Goal: Task Accomplishment & Management: Complete application form

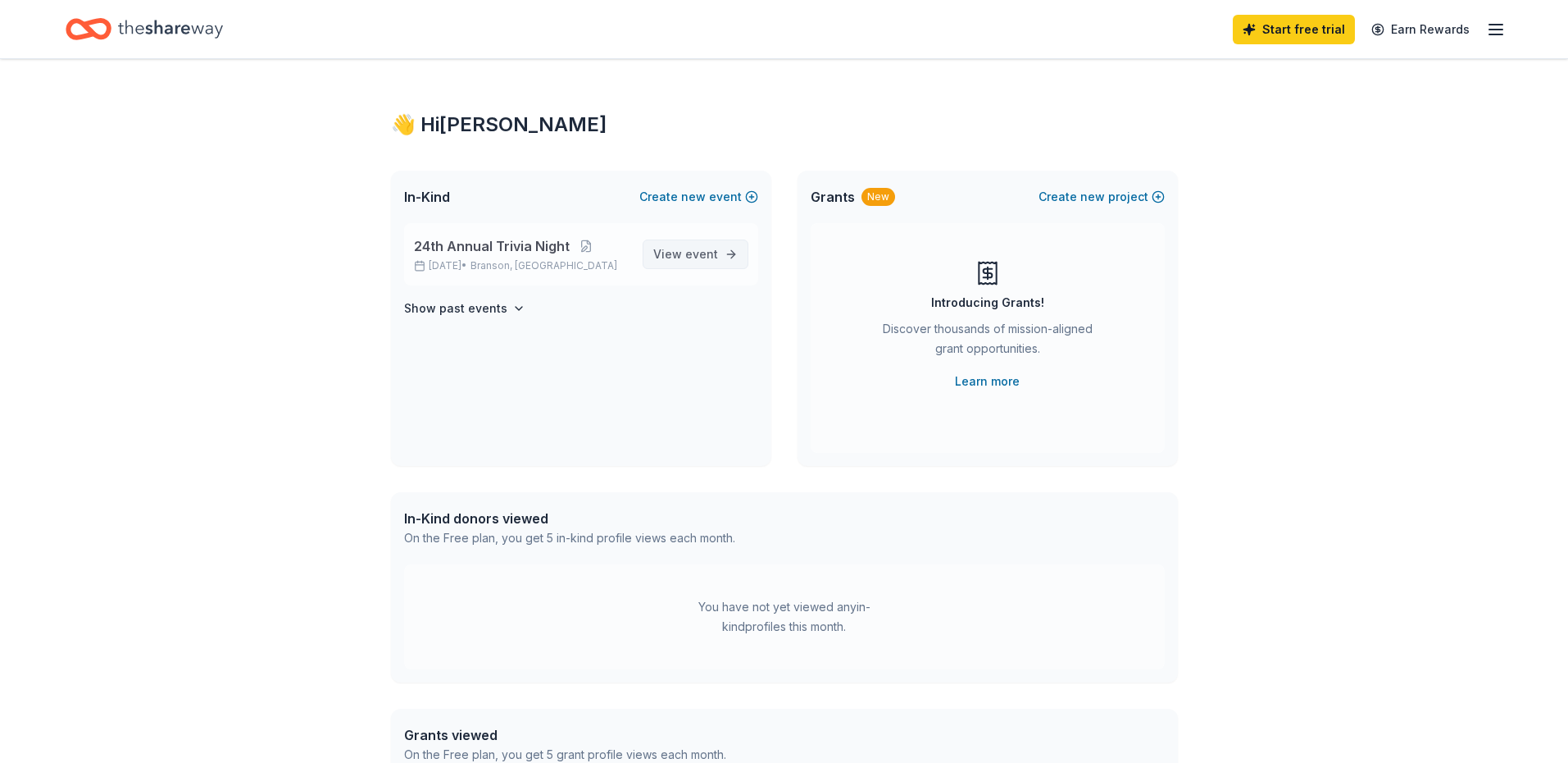
click at [684, 253] on span "View event" at bounding box center [686, 254] width 65 height 20
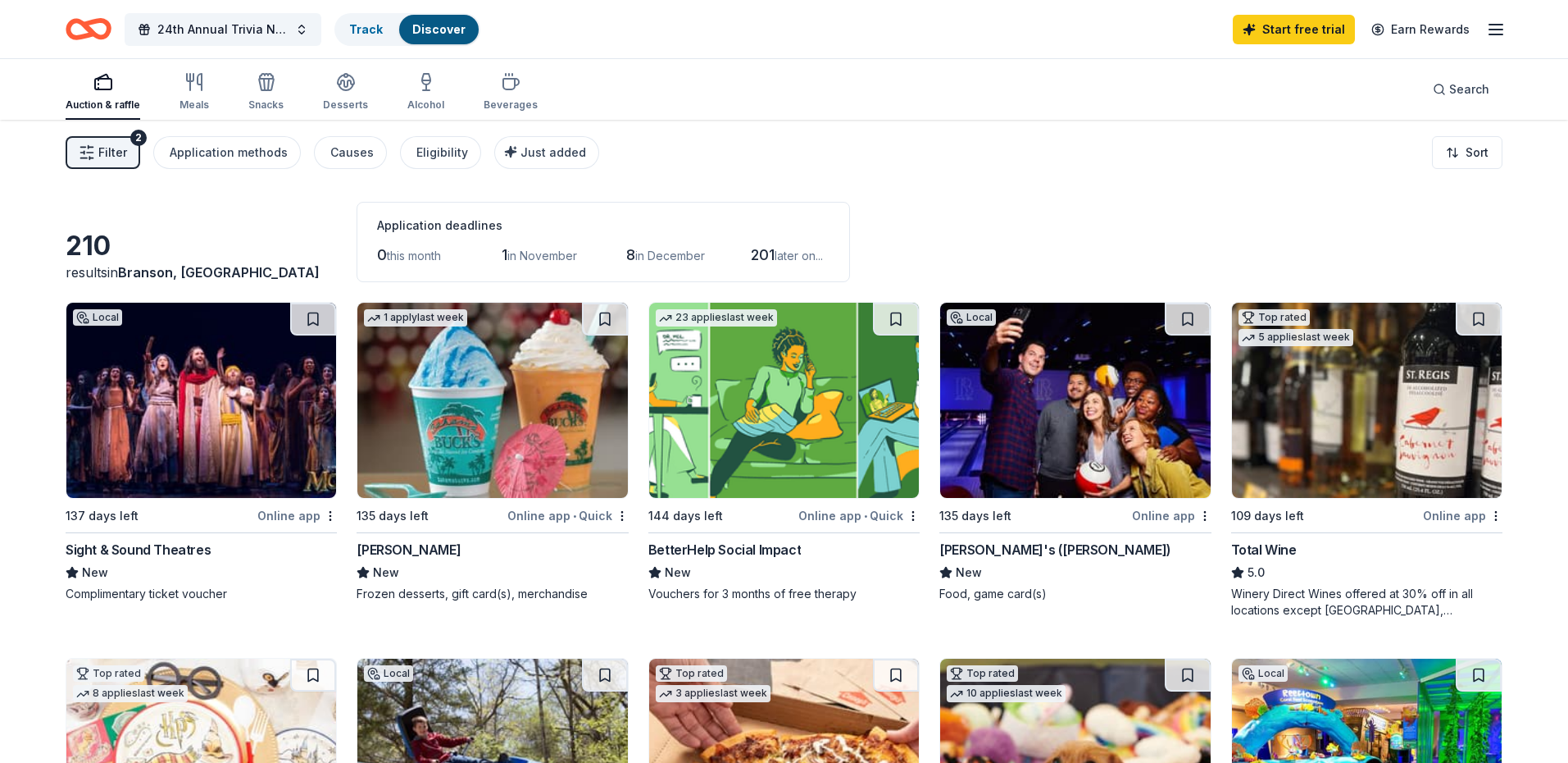
click at [534, 252] on span "in November" at bounding box center [542, 255] width 70 height 14
click at [116, 155] on span "Filter" at bounding box center [113, 152] width 29 height 20
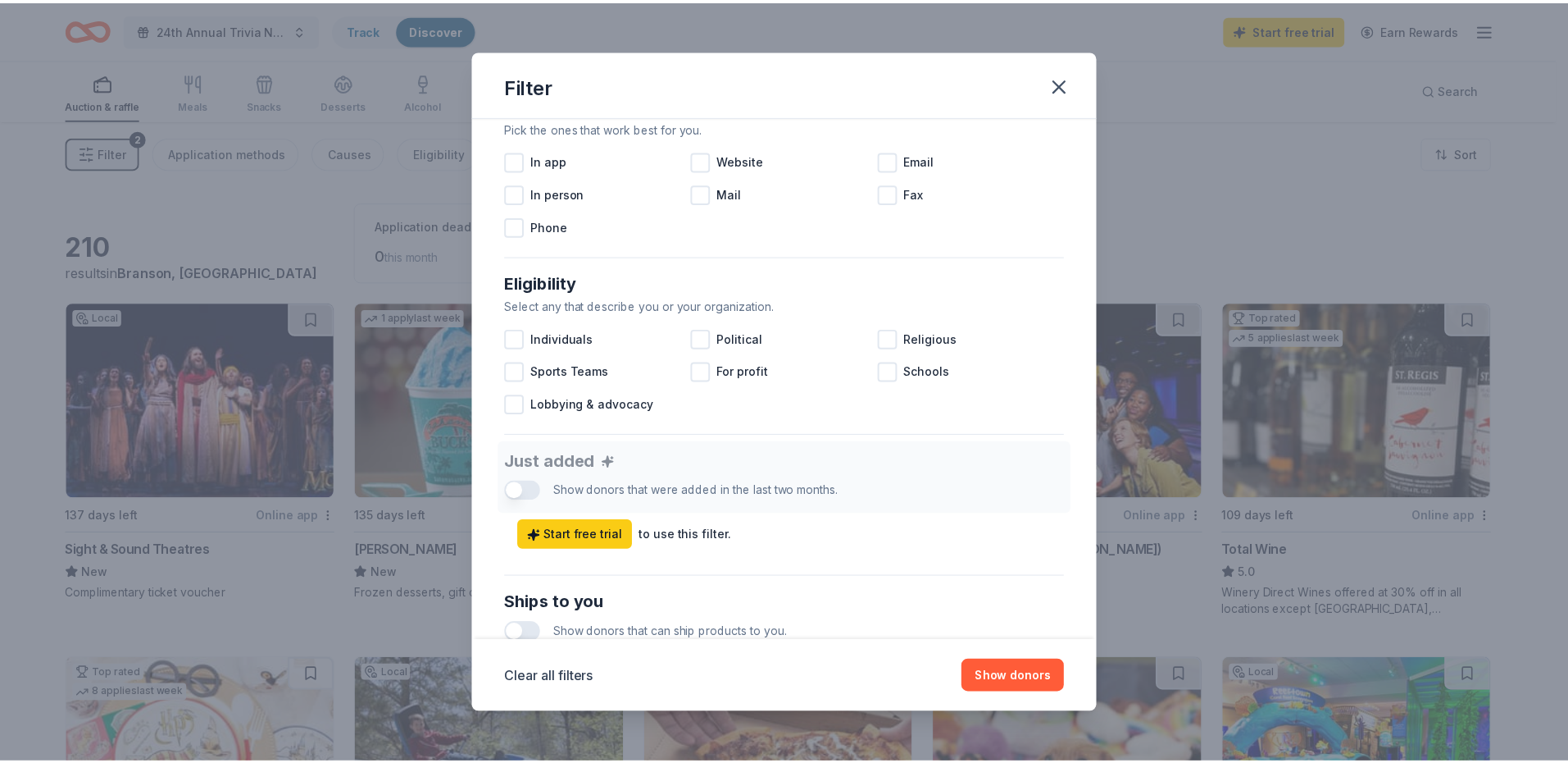
scroll to position [328, 0]
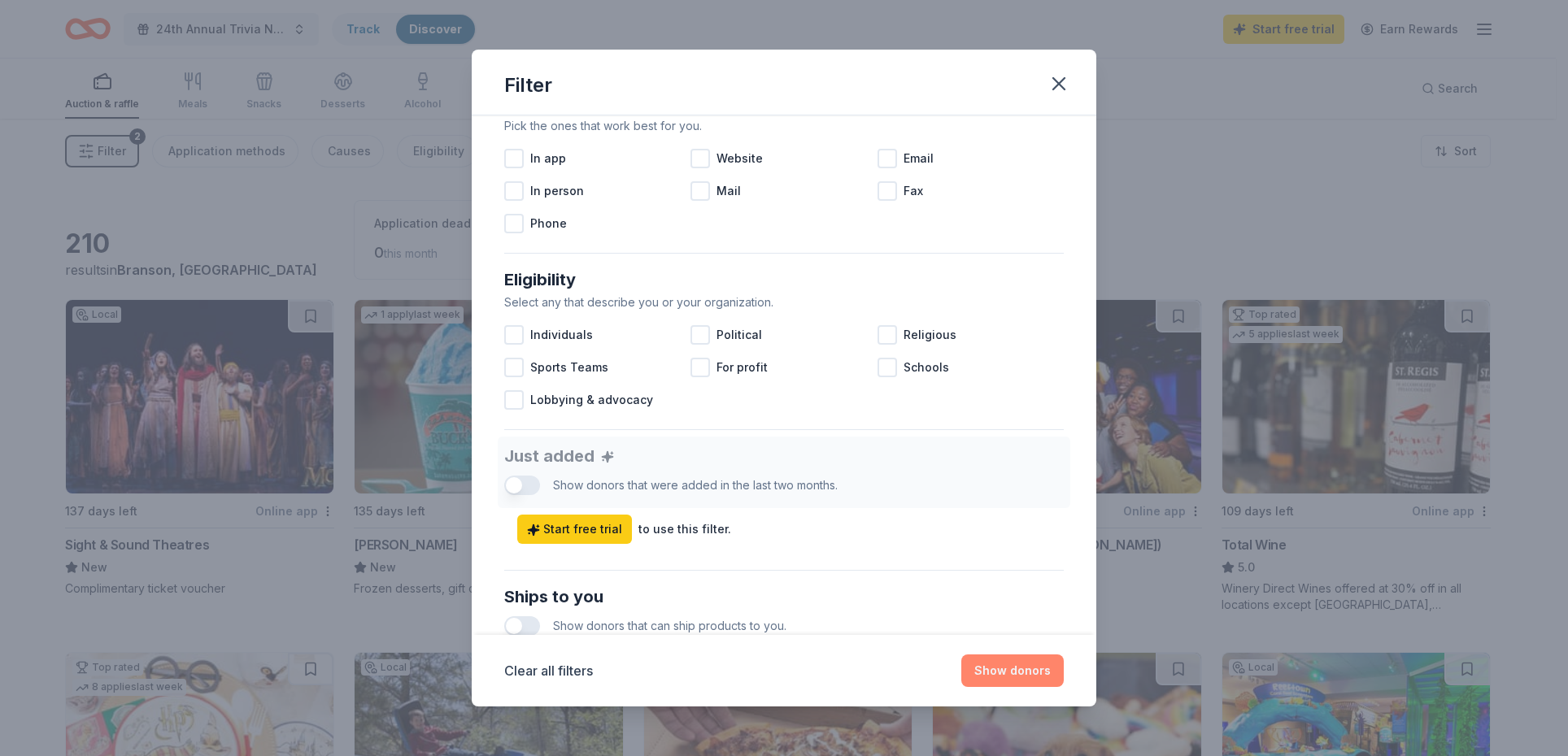
click at [993, 665] on button "Show donors" at bounding box center [1012, 670] width 102 height 32
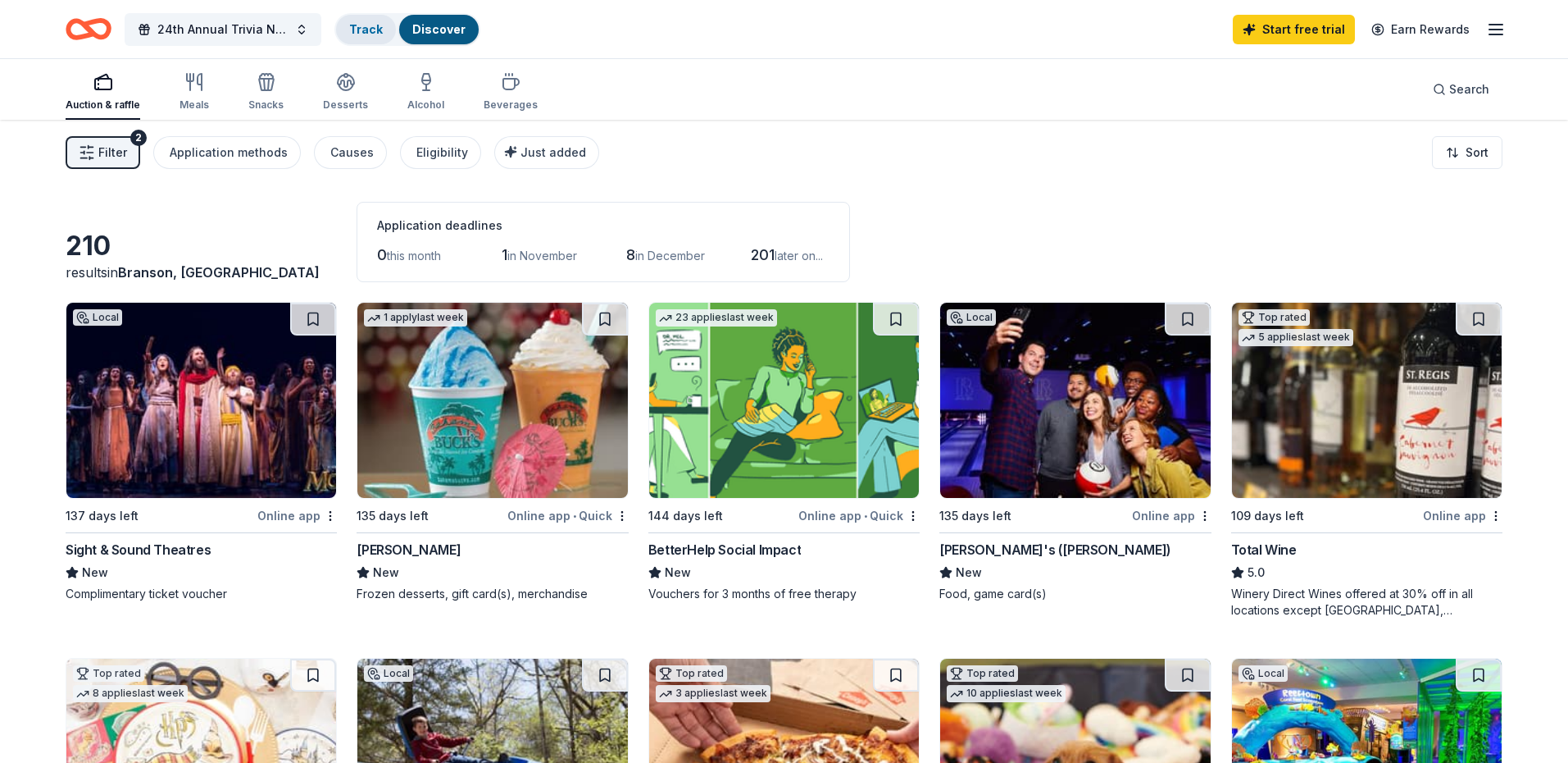
click at [359, 23] on link "Track" at bounding box center [366, 29] width 33 height 14
click at [364, 28] on link "Track" at bounding box center [366, 29] width 33 height 14
click at [407, 33] on div "Discover" at bounding box center [439, 30] width 80 height 30
click at [367, 31] on link "Track" at bounding box center [366, 29] width 33 height 14
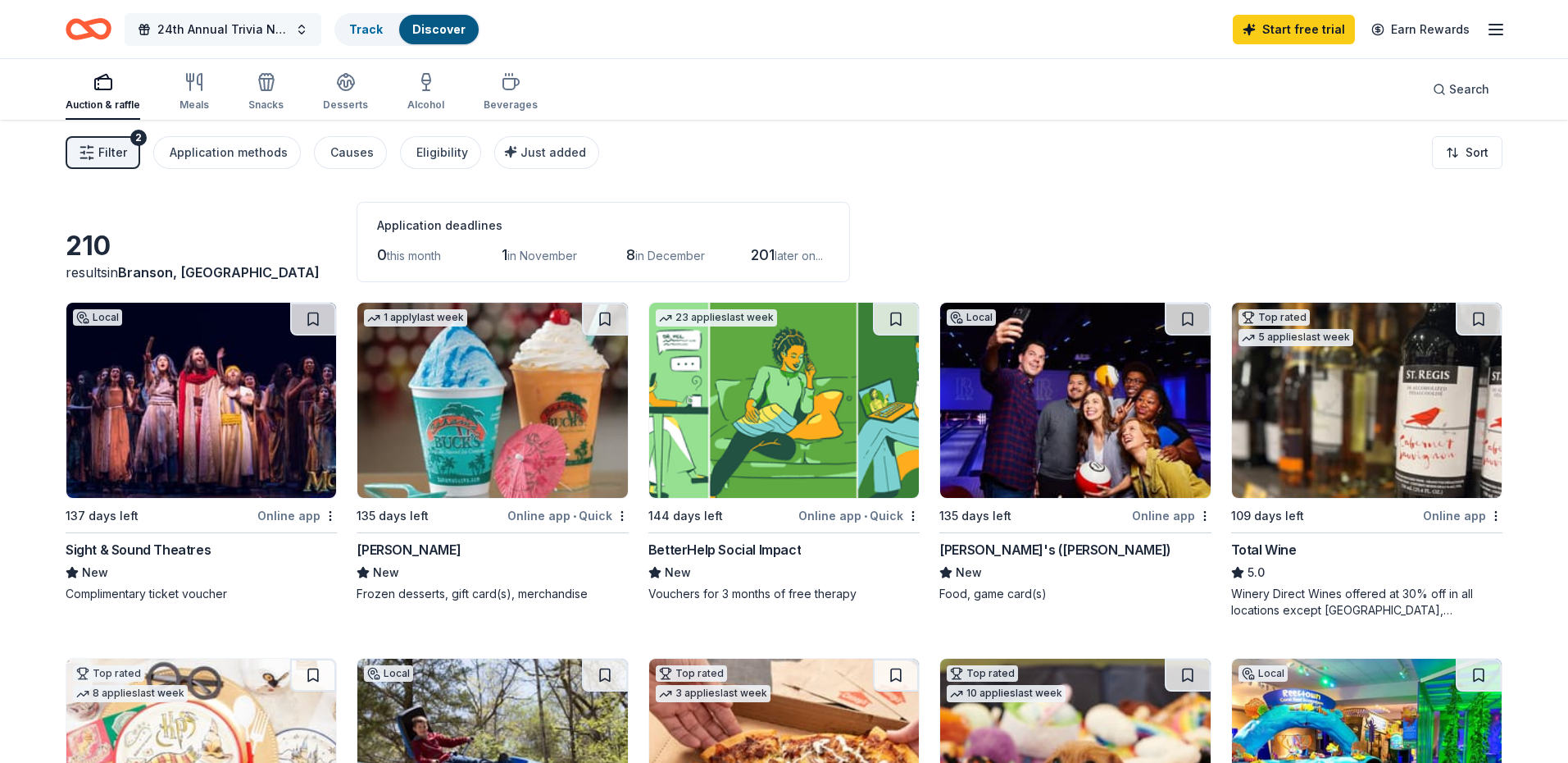
click at [217, 24] on span "24th Annual Trivia Night" at bounding box center [222, 29] width 131 height 20
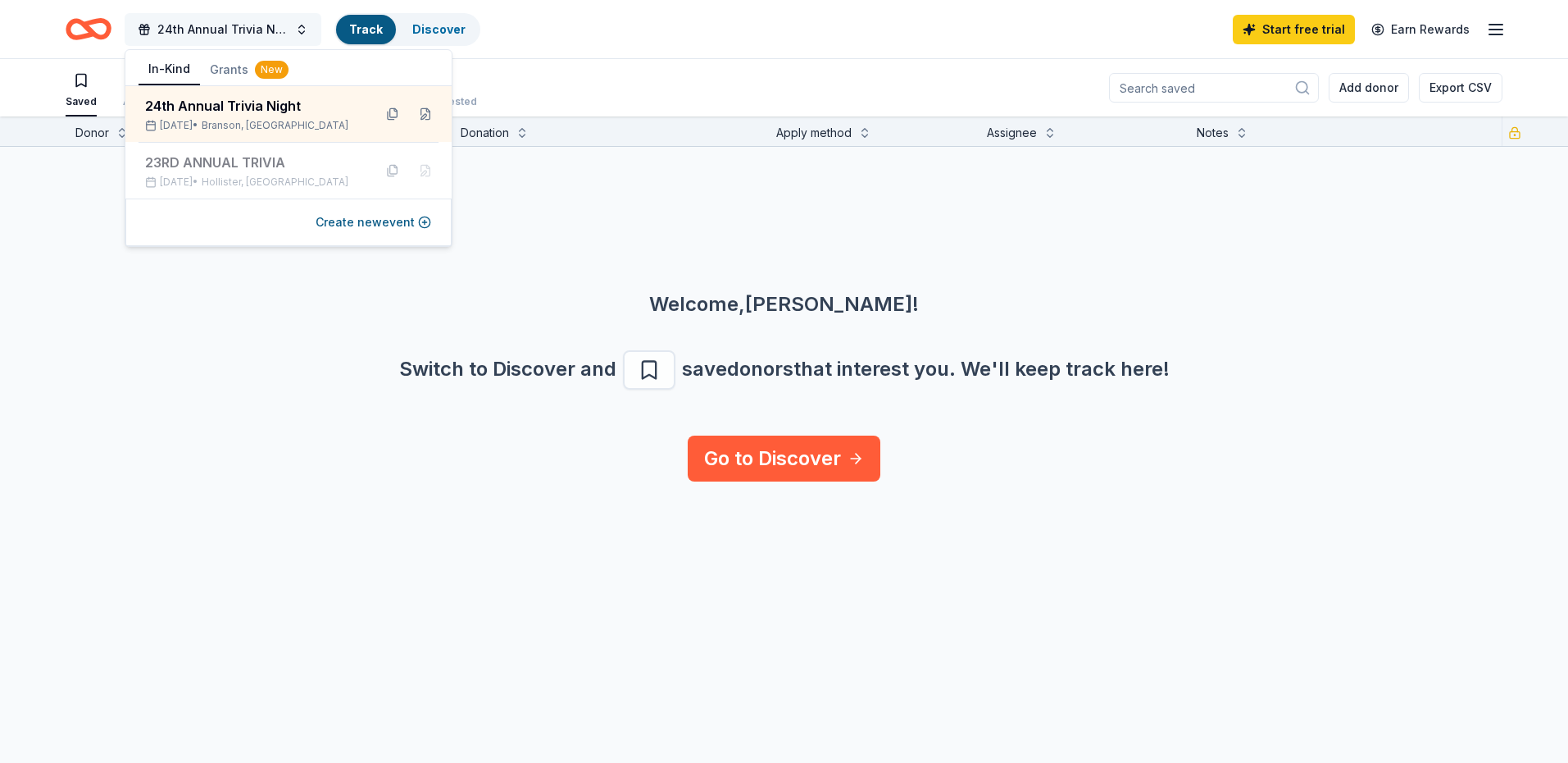
scroll to position [1, 0]
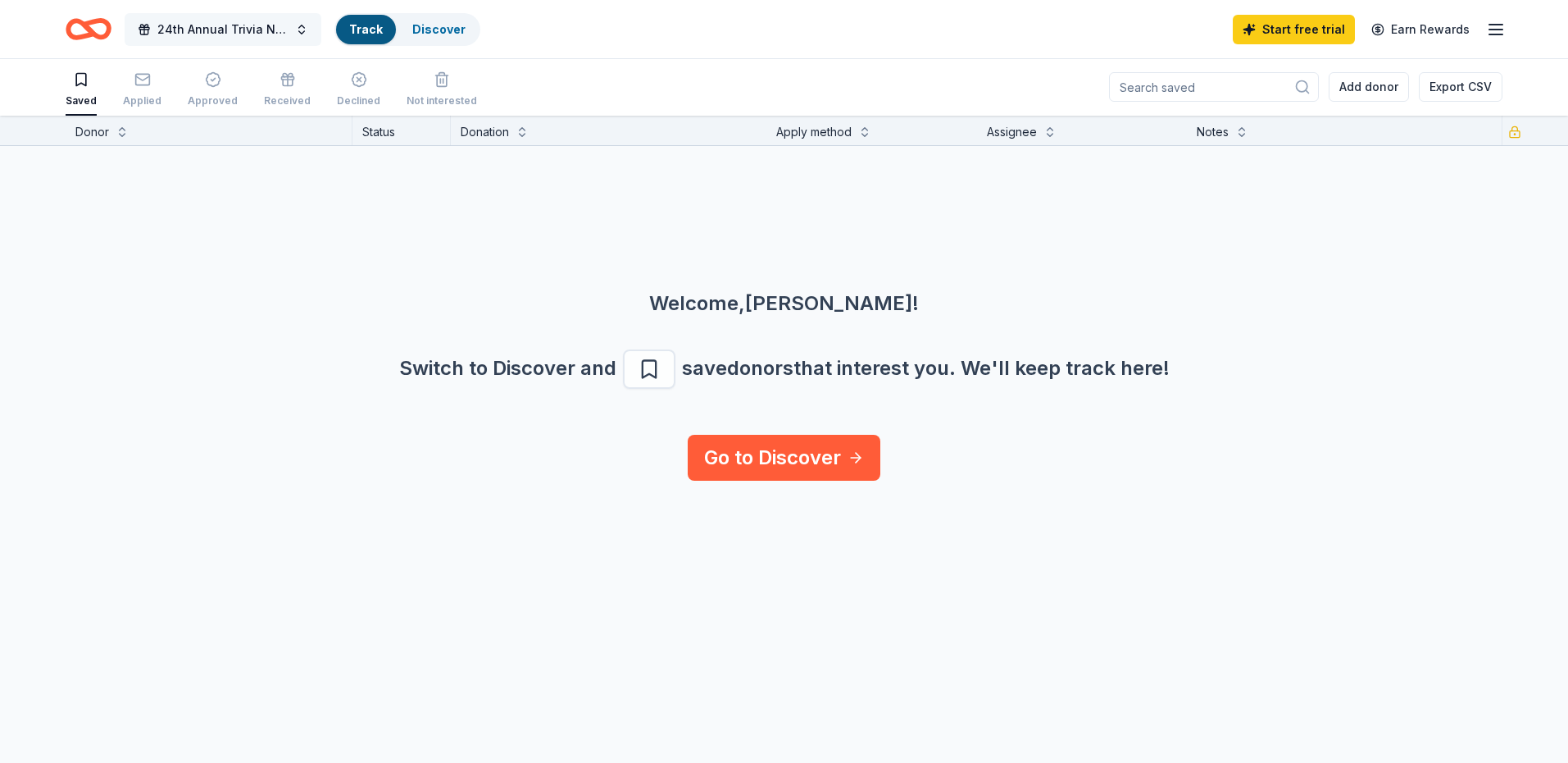
click at [299, 34] on button "24th Annual Trivia Night" at bounding box center [223, 29] width 197 height 33
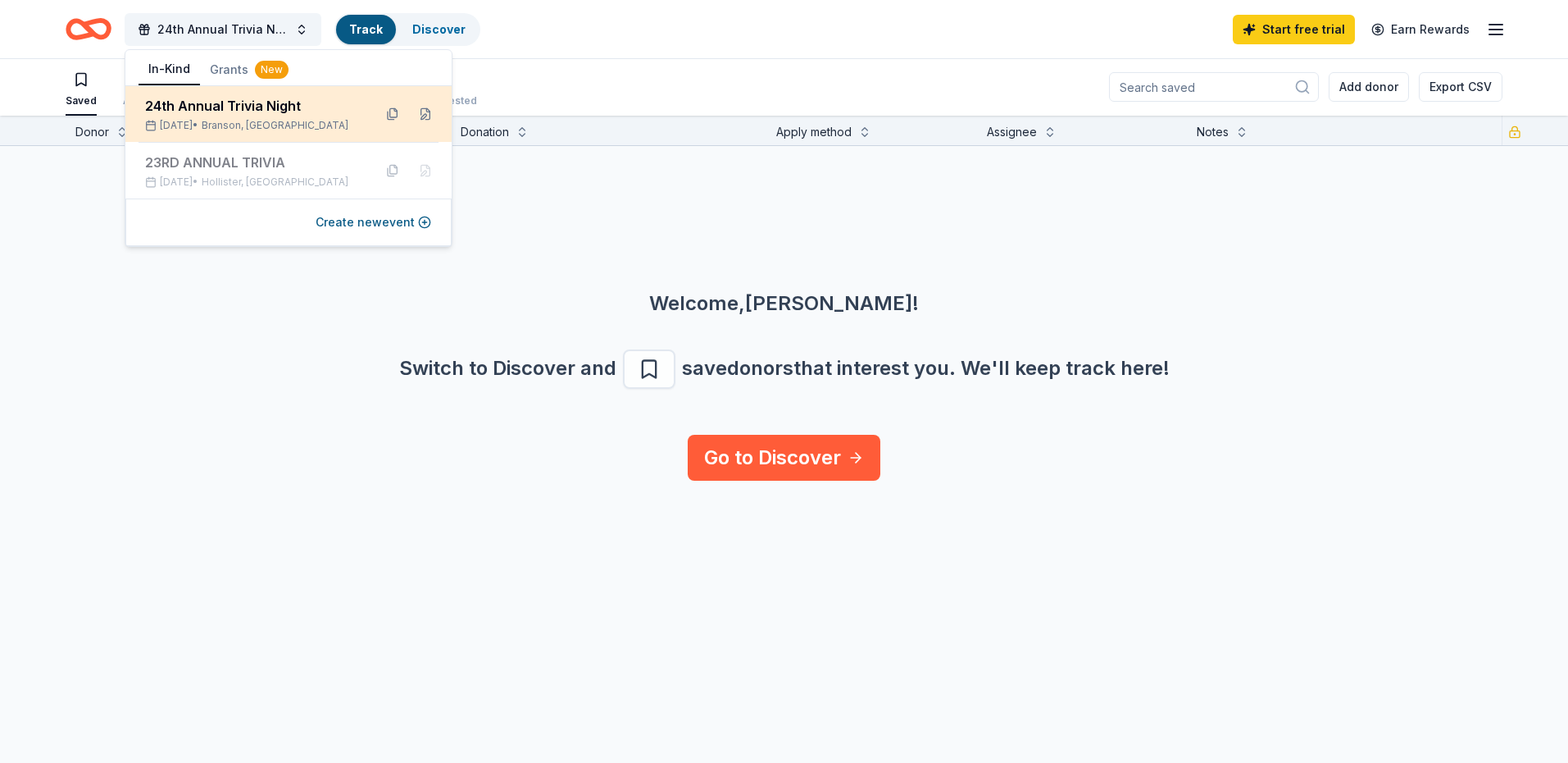
click at [253, 112] on div "24th Annual Trivia Night" at bounding box center [252, 105] width 215 height 20
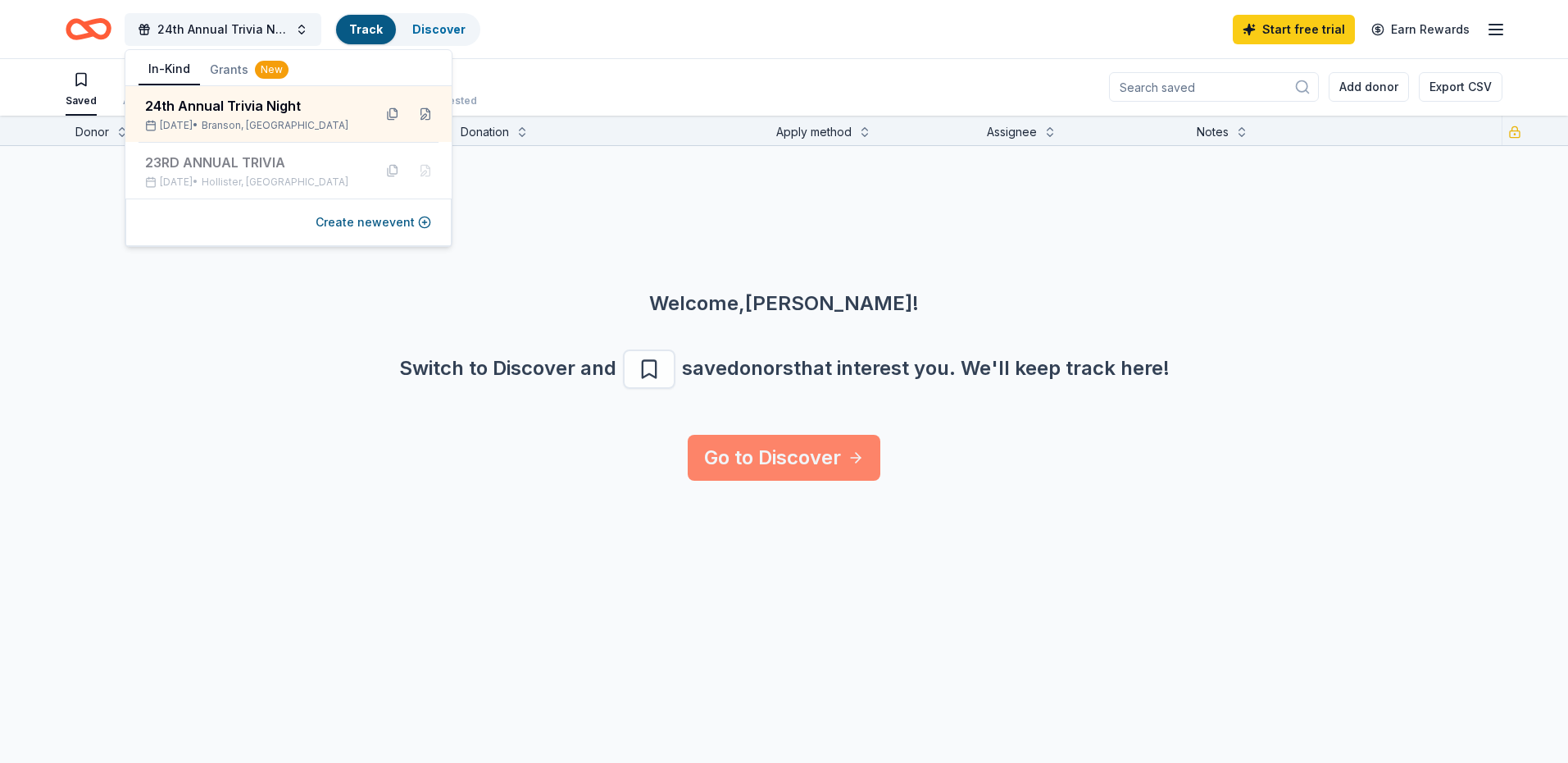
click at [761, 452] on link "Go to Discover" at bounding box center [784, 457] width 193 height 46
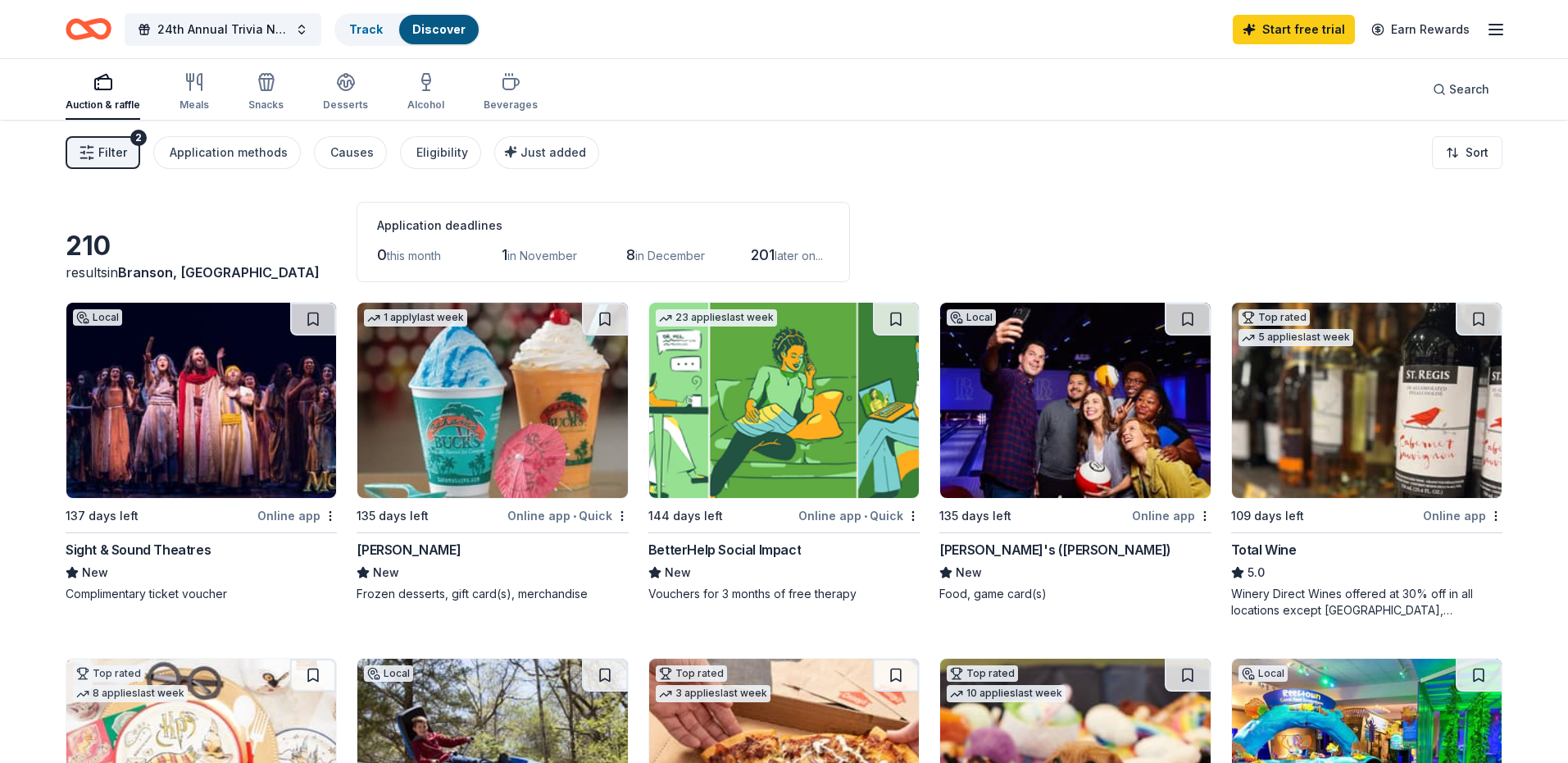
click at [696, 259] on span "in December" at bounding box center [670, 255] width 70 height 14
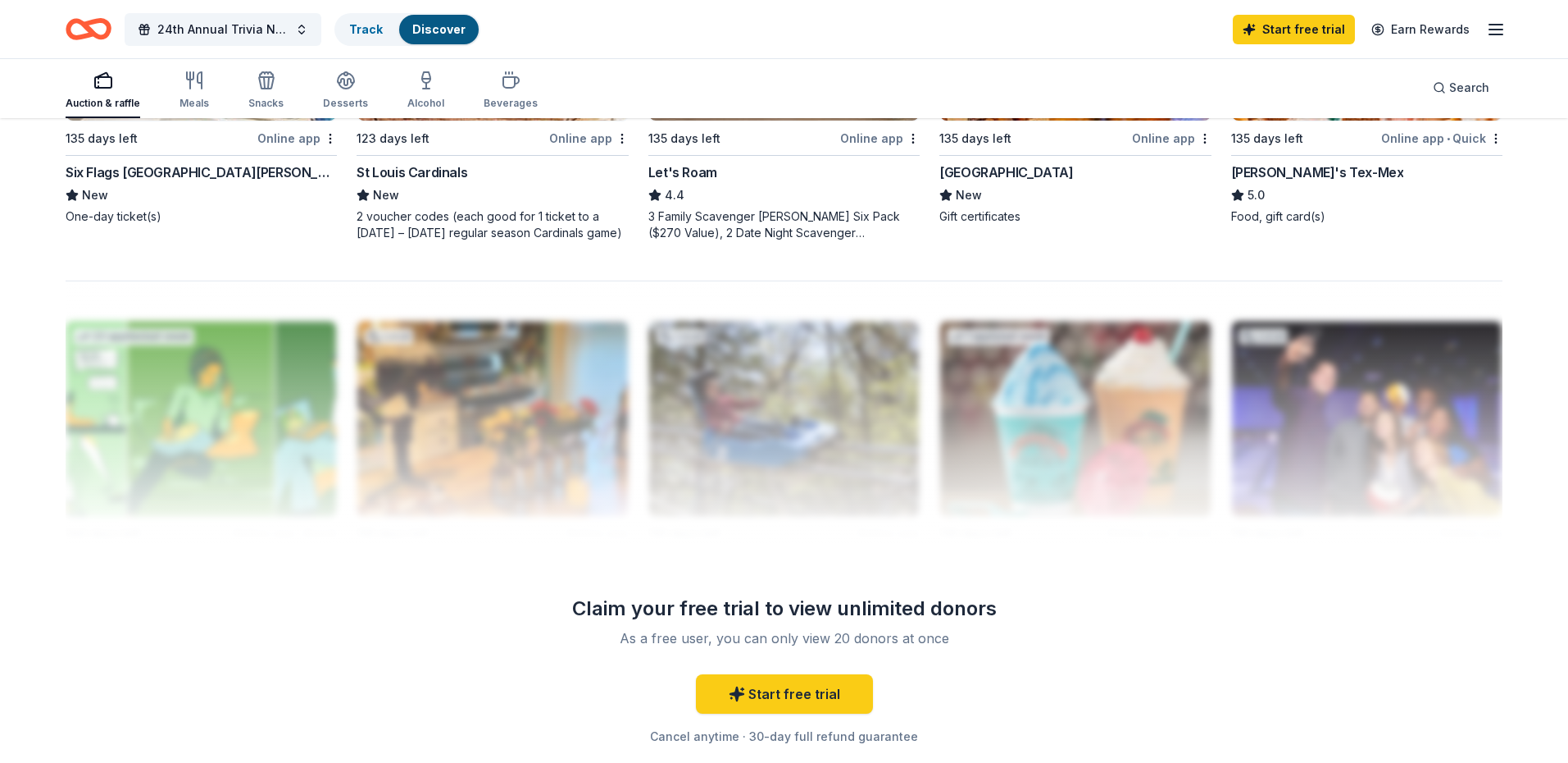
scroll to position [1194, 0]
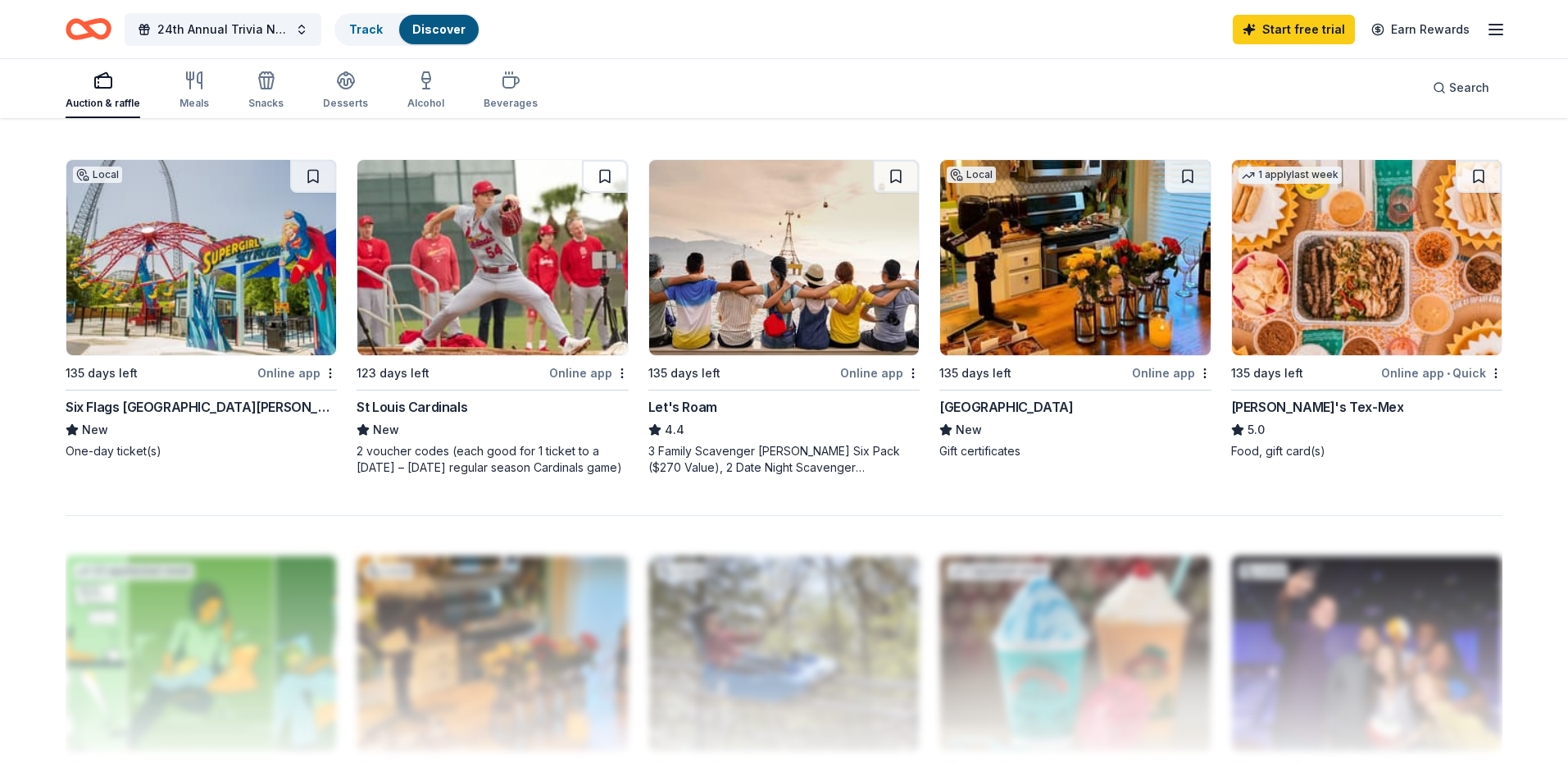
click at [1304, 408] on div "Chuy's Tex-Mex" at bounding box center [1318, 407] width 173 height 20
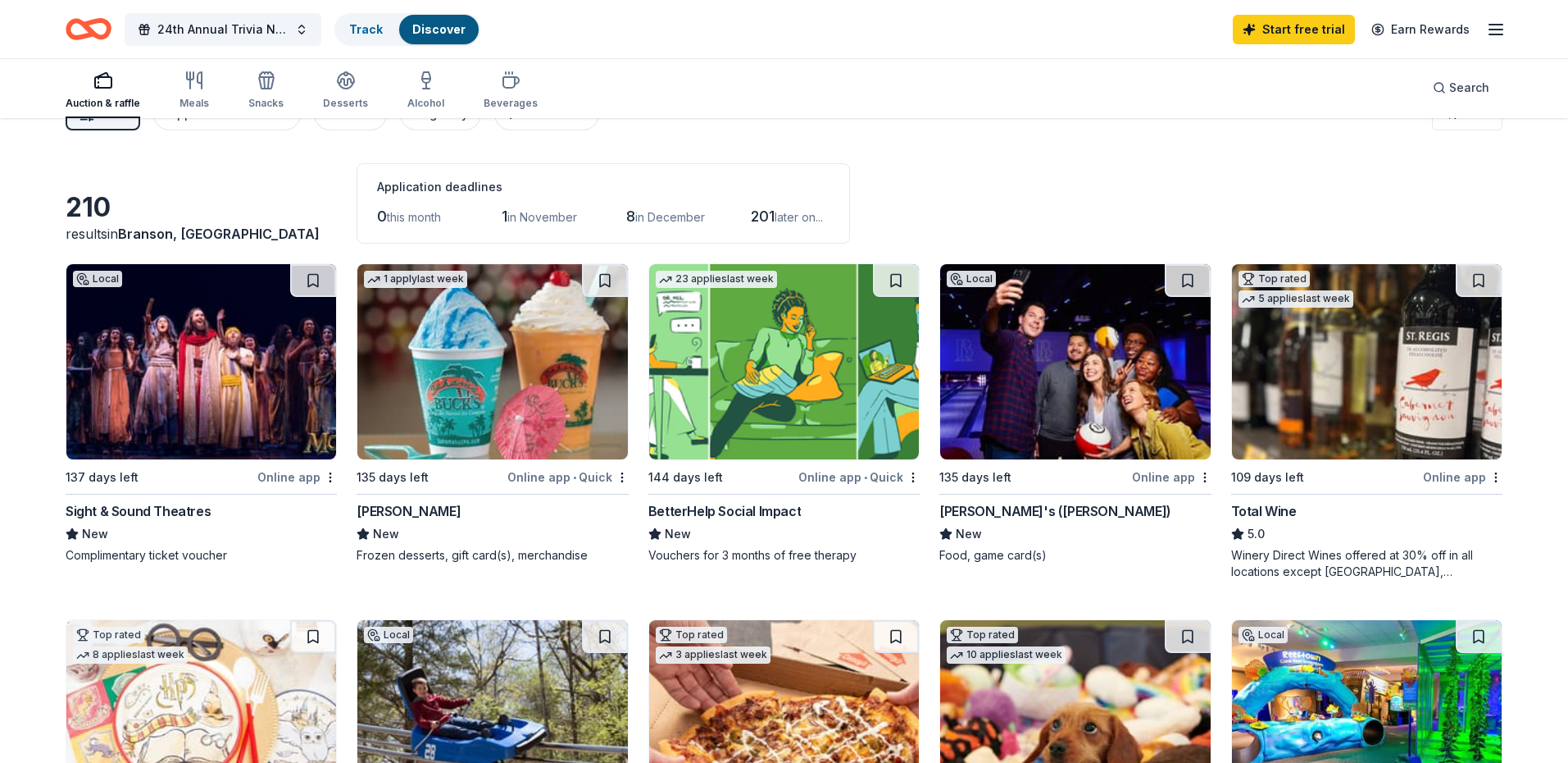
scroll to position [0, 0]
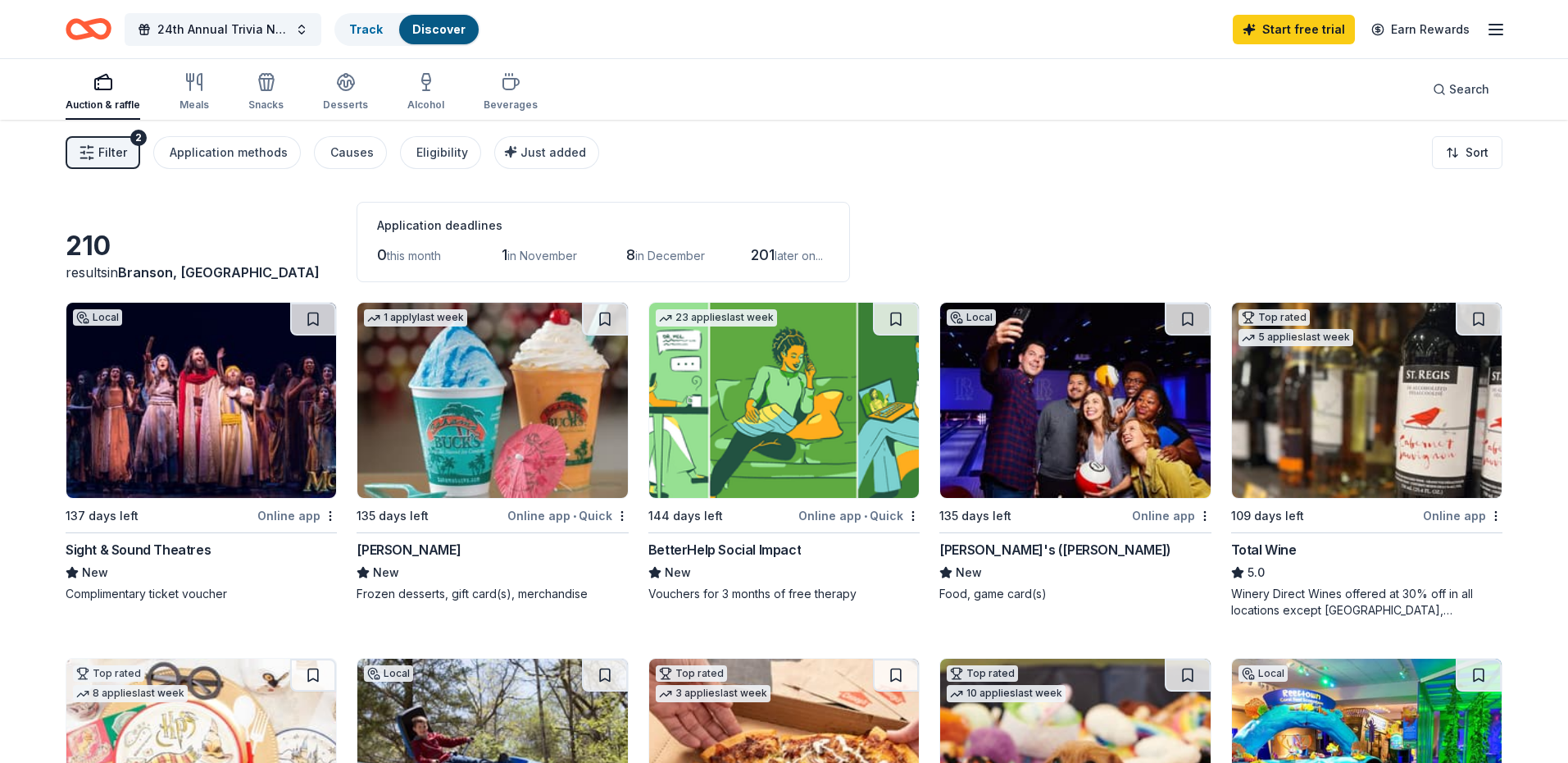
click at [567, 251] on span "in November" at bounding box center [542, 255] width 70 height 14
click at [209, 158] on div "Application methods" at bounding box center [228, 152] width 118 height 20
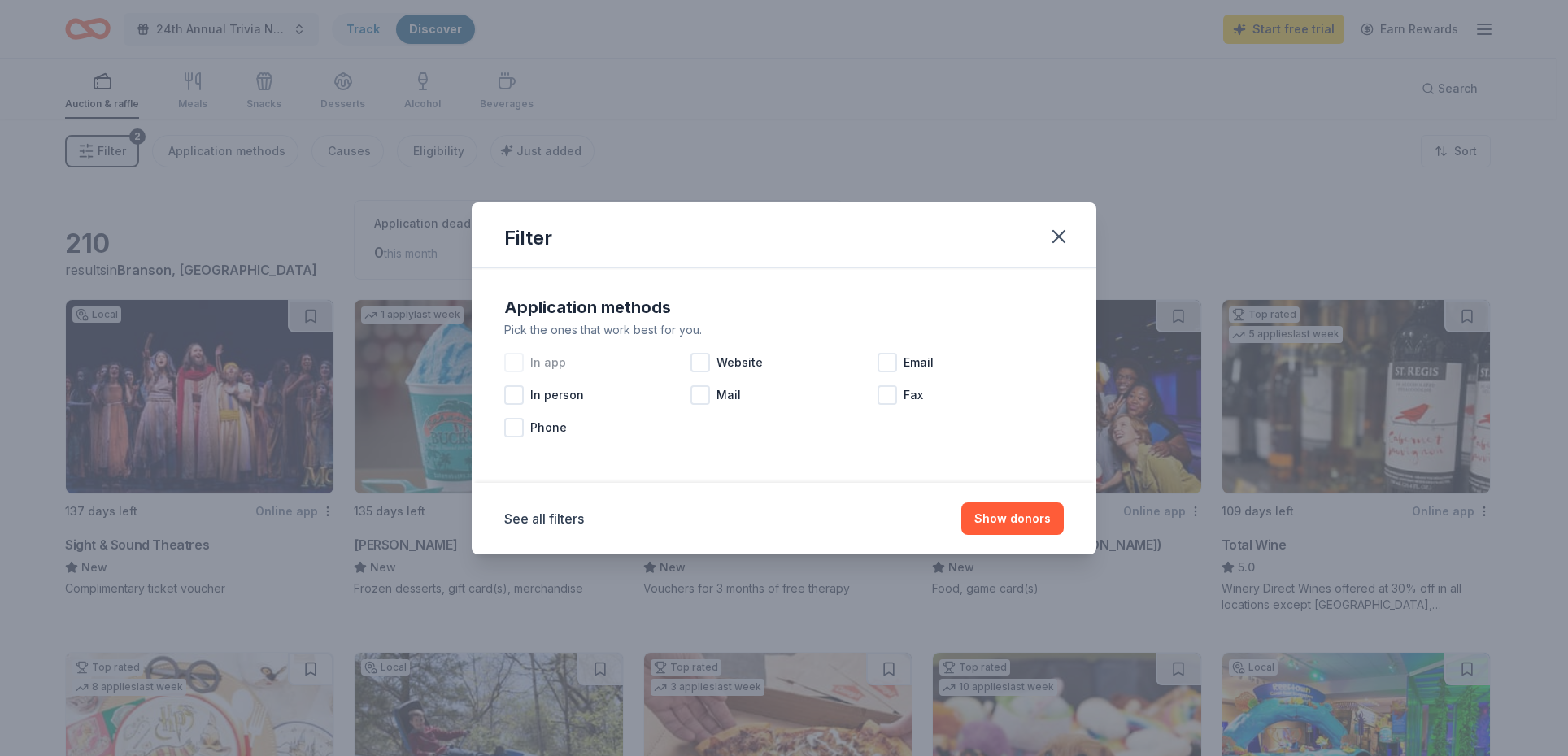
click at [514, 360] on div at bounding box center [514, 362] width 19 height 19
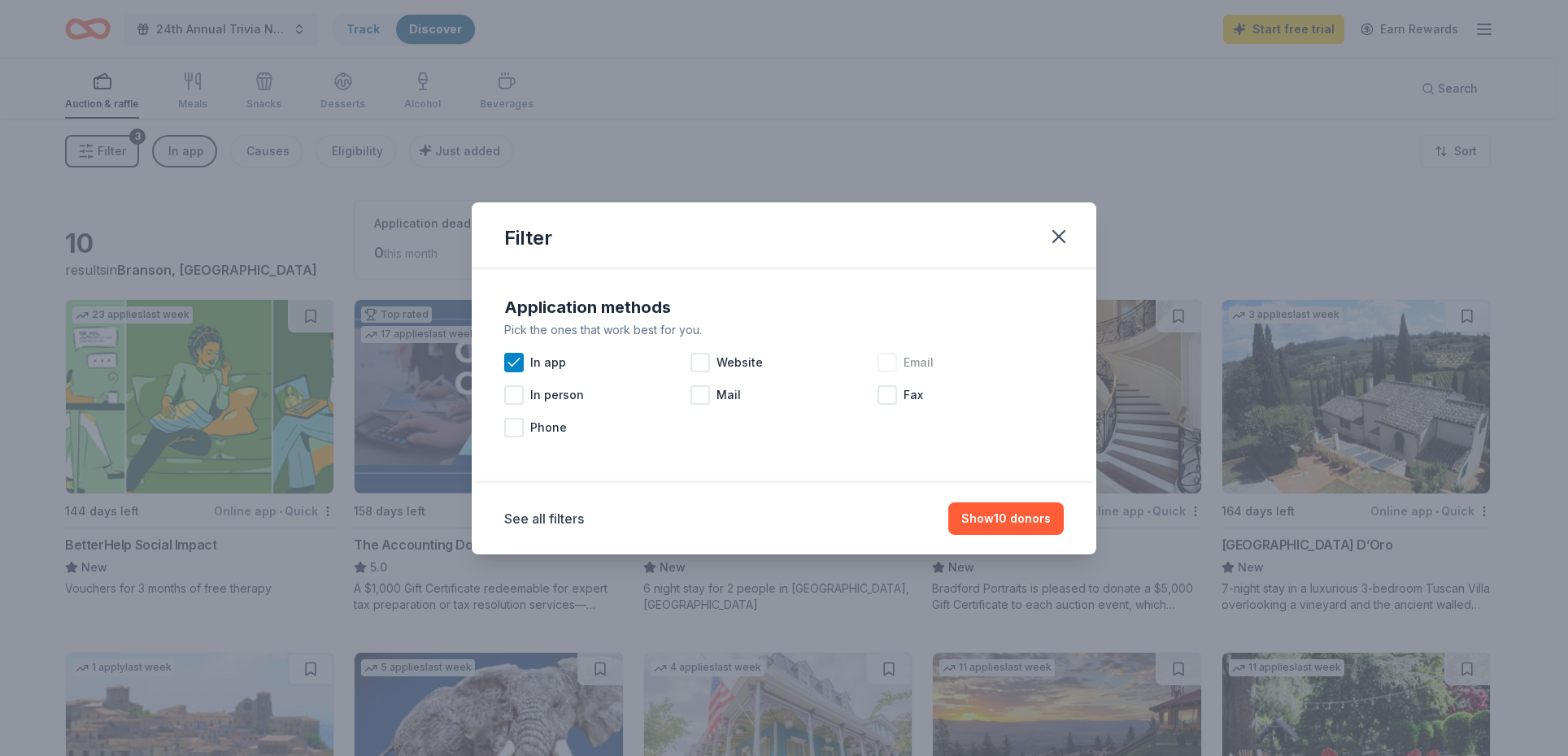
click at [888, 362] on div at bounding box center [886, 362] width 19 height 19
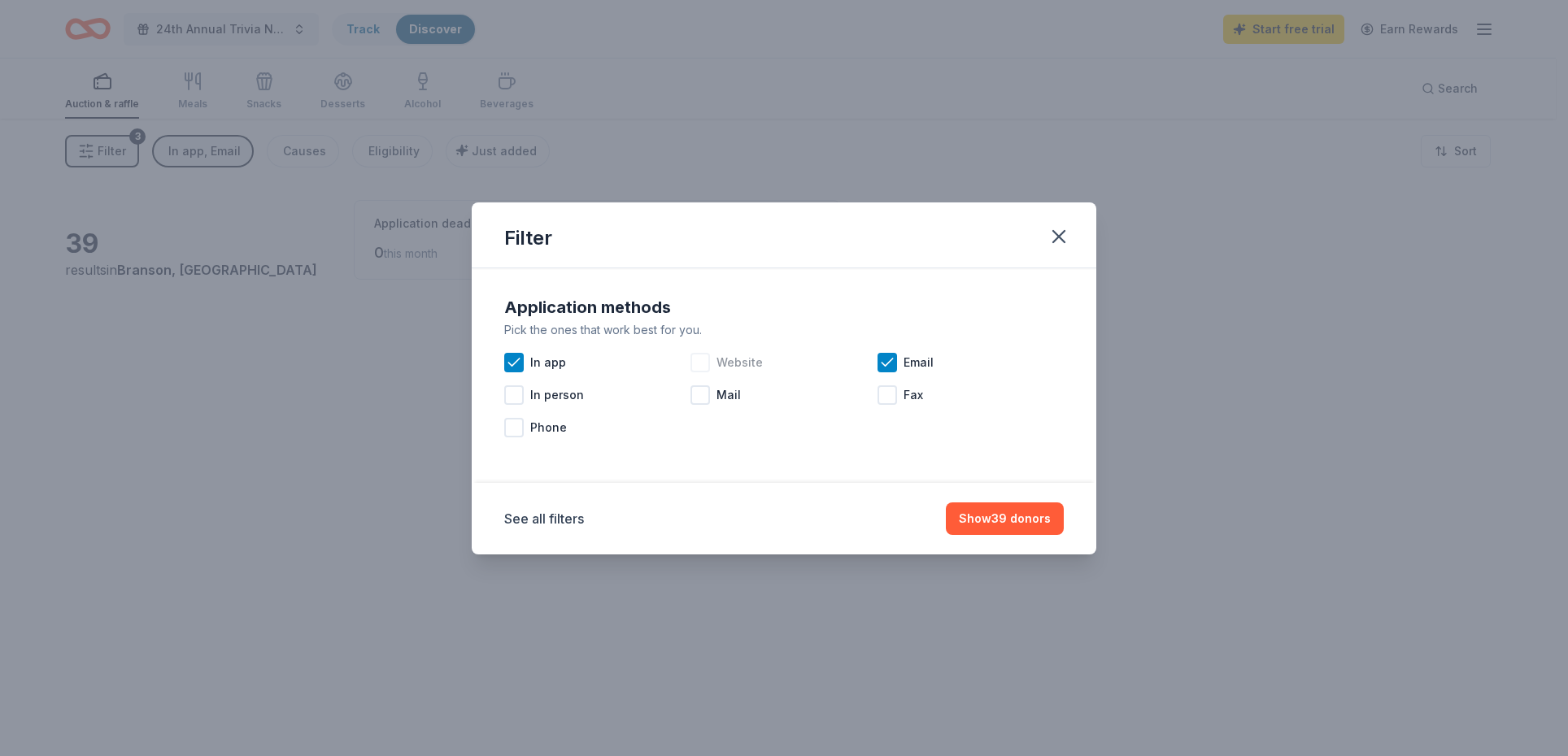
click at [699, 357] on div at bounding box center [699, 362] width 19 height 19
click at [704, 397] on div at bounding box center [699, 395] width 19 height 19
click at [893, 387] on div at bounding box center [886, 395] width 19 height 19
click at [1005, 518] on button "Show donors" at bounding box center [1012, 518] width 102 height 32
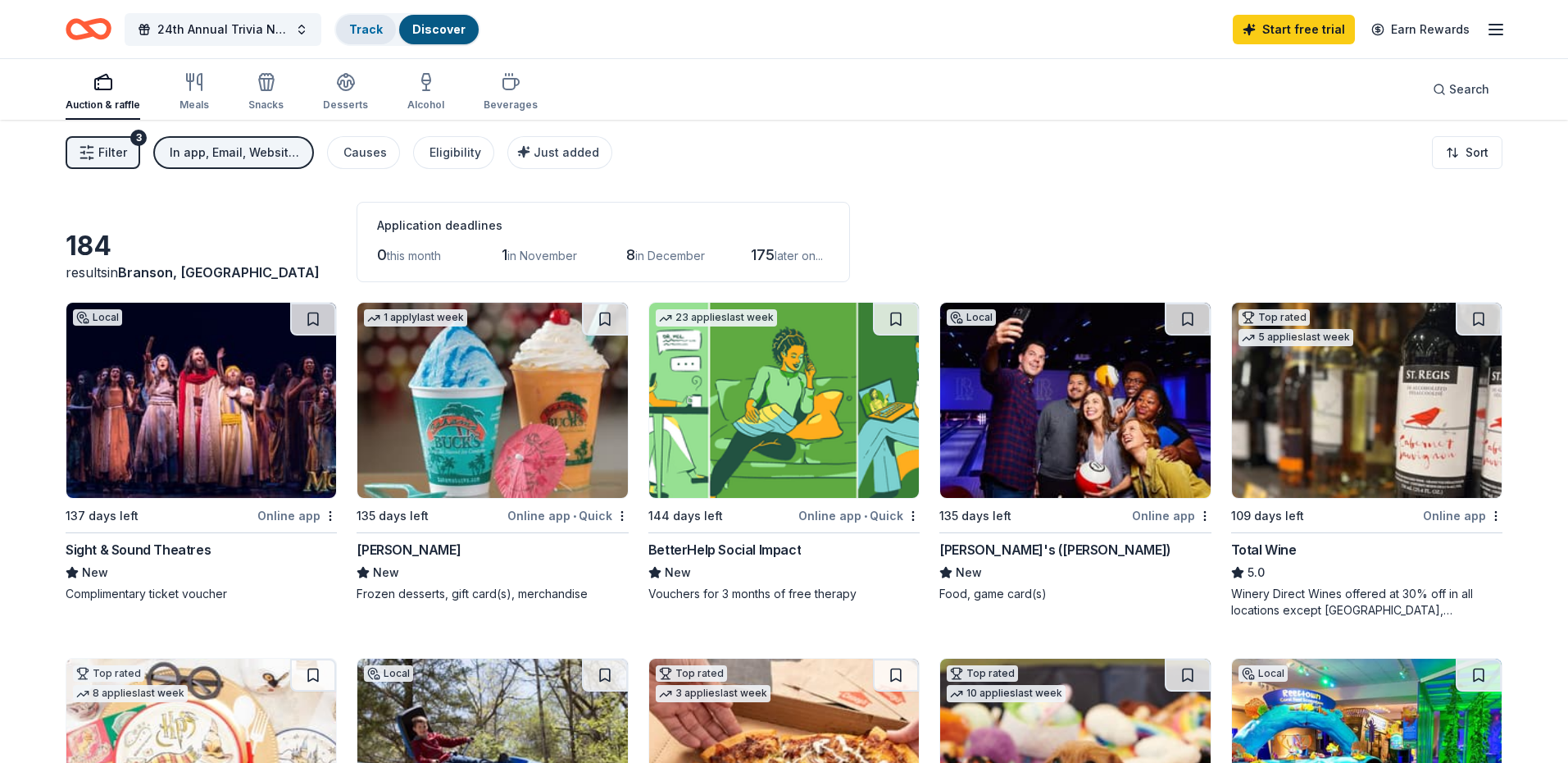
click at [359, 33] on link "Track" at bounding box center [366, 29] width 33 height 14
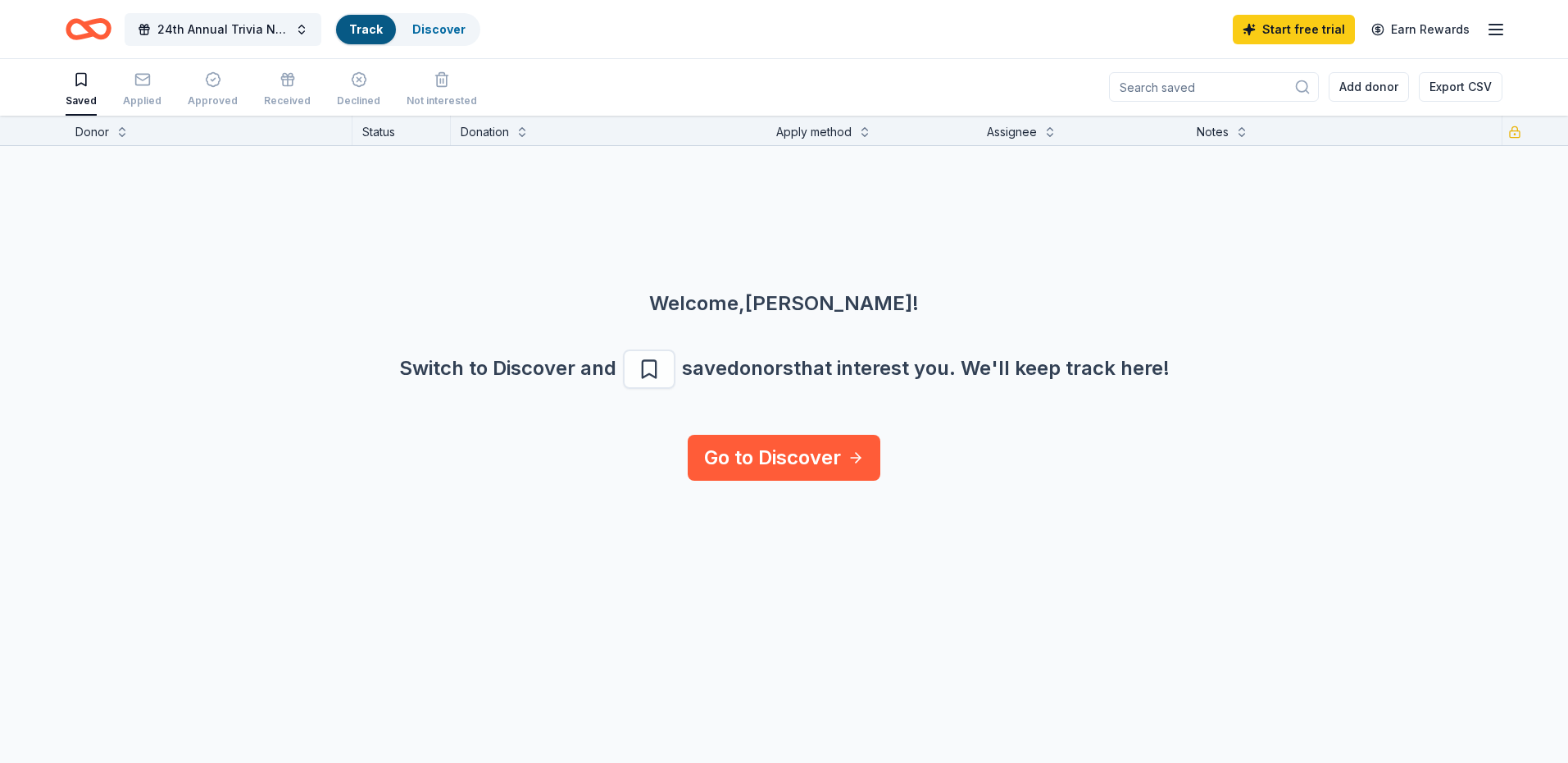
click at [1036, 377] on div "Switch to Discover and save donors that interest you. We ' ll keep track here!" at bounding box center [784, 369] width 1490 height 39
click at [122, 133] on button at bounding box center [122, 130] width 13 height 17
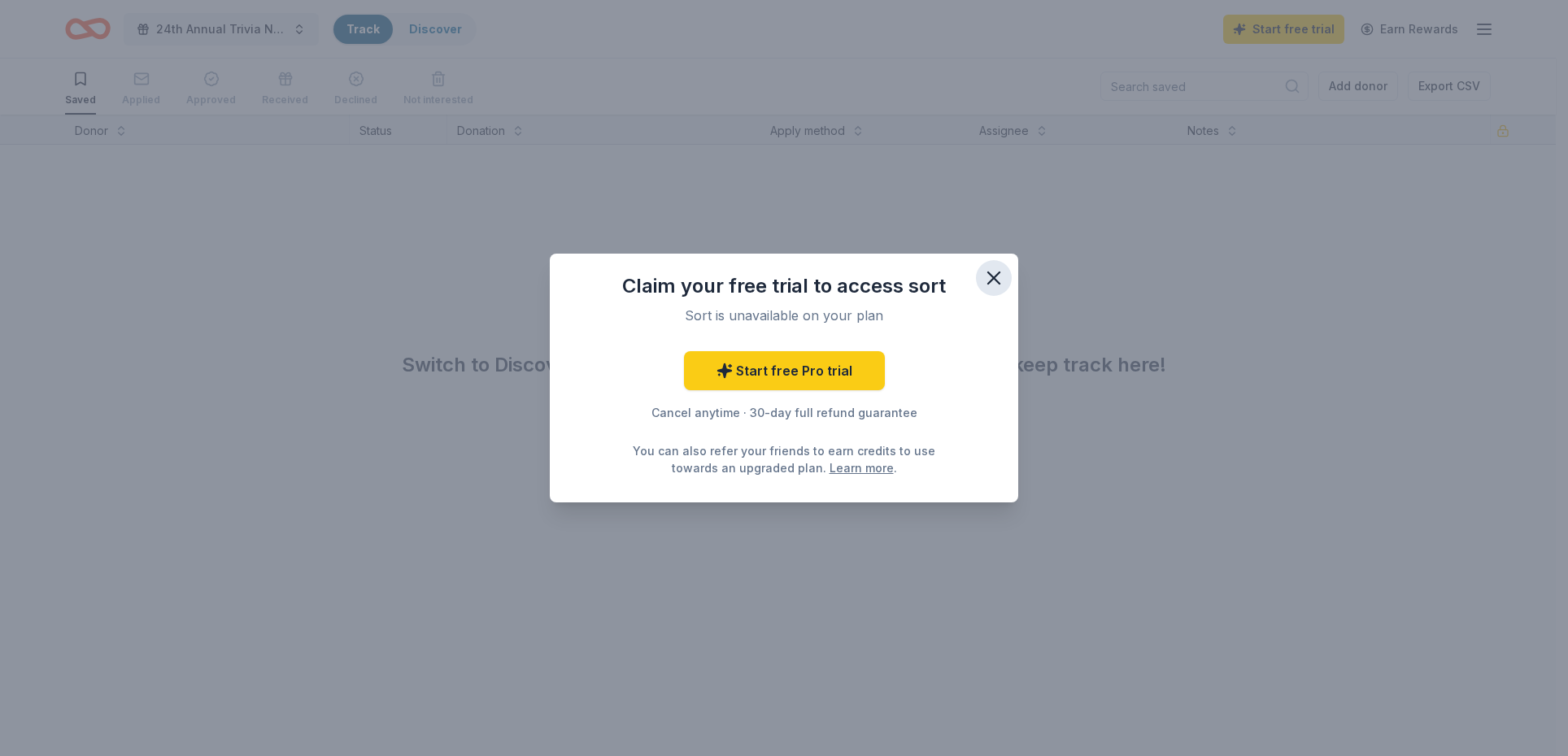
click at [992, 278] on icon "button" at bounding box center [993, 278] width 11 height 11
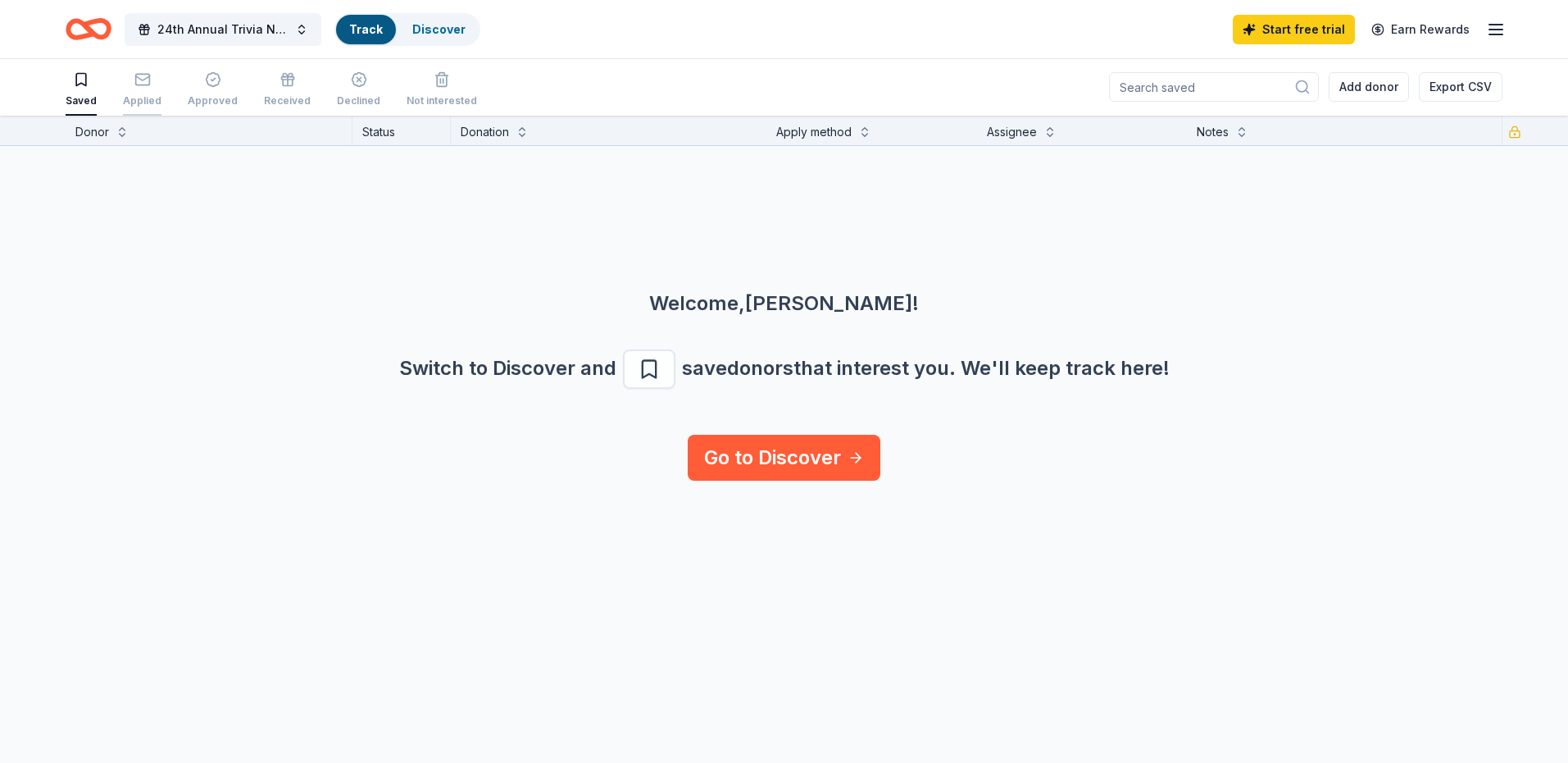
click at [141, 85] on rect "button" at bounding box center [141, 78] width 14 height 10
click at [141, 86] on rect "button" at bounding box center [141, 79] width 14 height 10
click at [161, 227] on div "Welcome, PAULA ! Switch to Discover and save donors that interest you. We ' ll …" at bounding box center [784, 291] width 1568 height 288
click at [1364, 82] on button "Add donor" at bounding box center [1369, 87] width 80 height 30
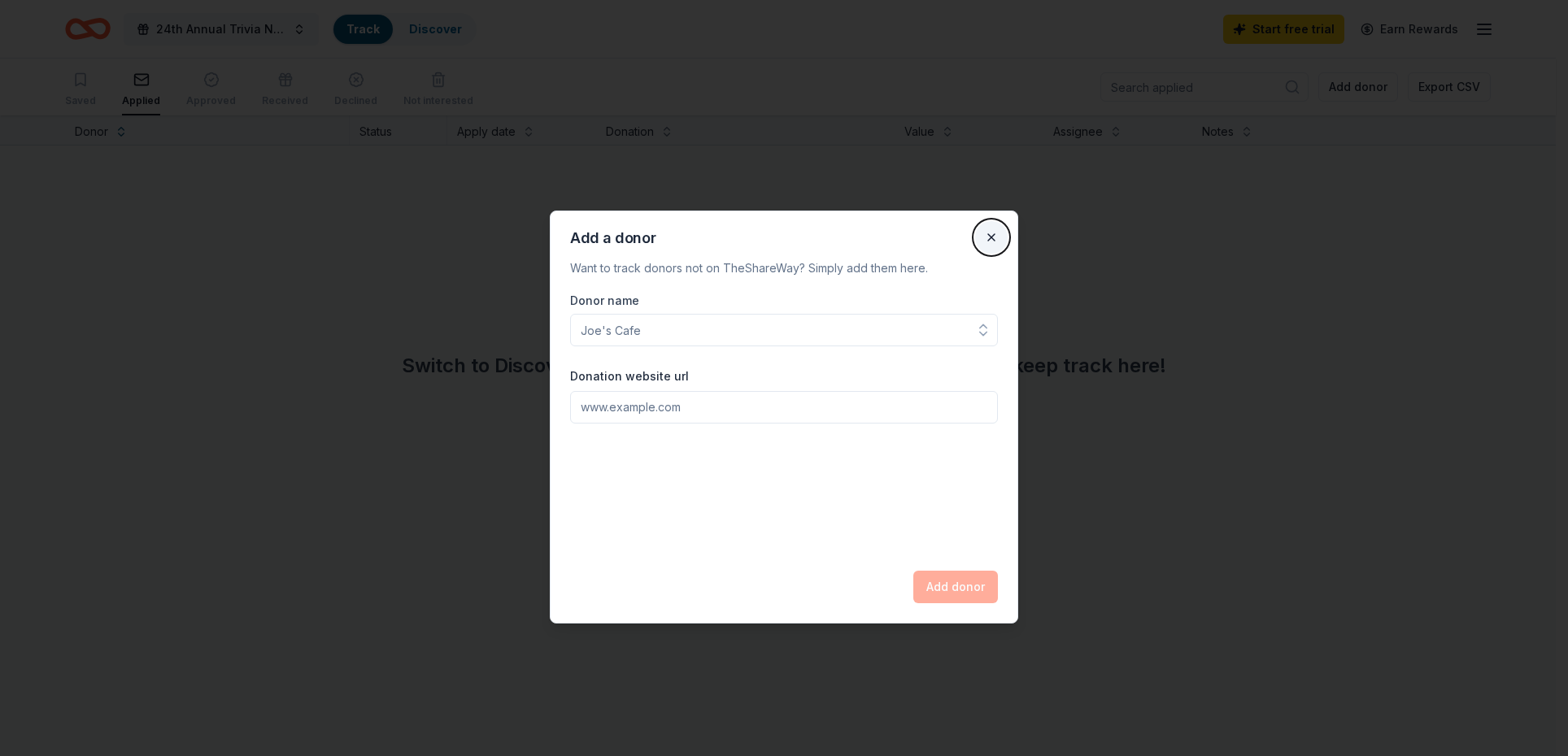
click at [992, 234] on button "Close" at bounding box center [991, 237] width 32 height 32
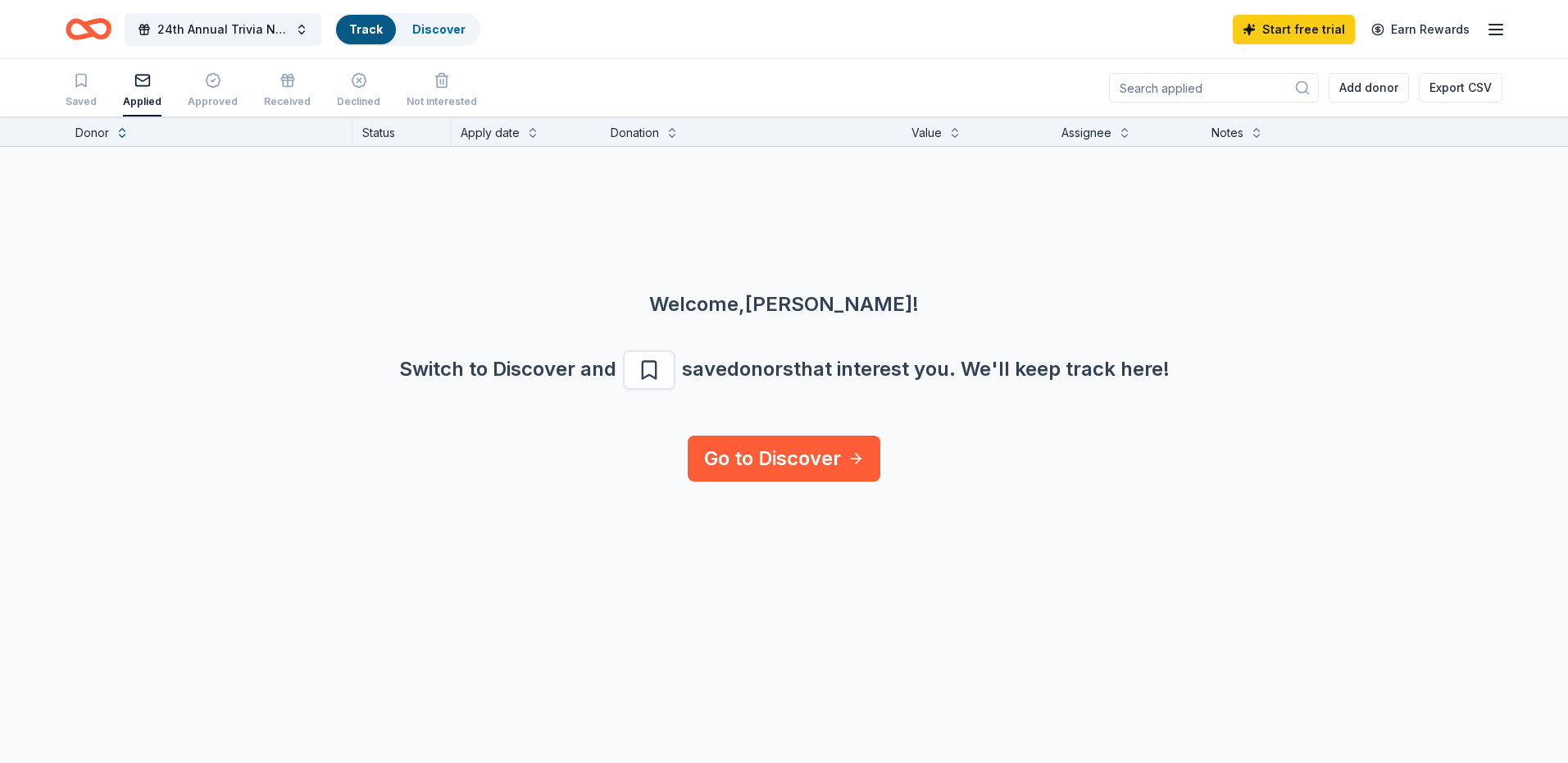
click at [1253, 80] on input at bounding box center [1215, 87] width 210 height 30
click at [1300, 87] on icon at bounding box center [1303, 88] width 17 height 17
click at [138, 87] on icon "button" at bounding box center [143, 81] width 17 height 17
click at [422, 26] on link "Discover" at bounding box center [438, 29] width 53 height 14
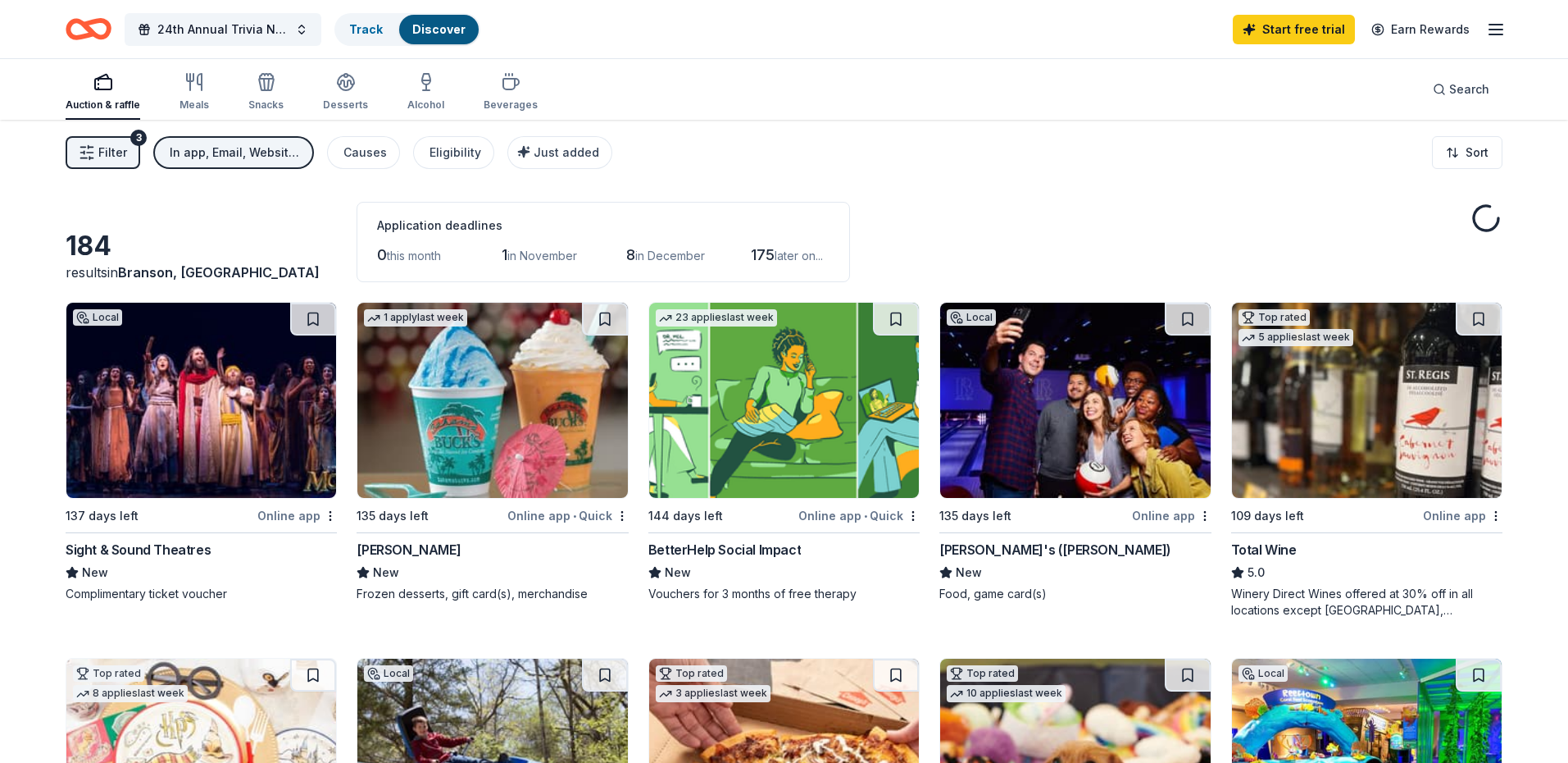
click at [540, 515] on div "Online app • Quick" at bounding box center [568, 515] width 121 height 20
click at [380, 31] on link "Track" at bounding box center [366, 29] width 33 height 14
click at [368, 31] on link "Track" at bounding box center [366, 29] width 33 height 14
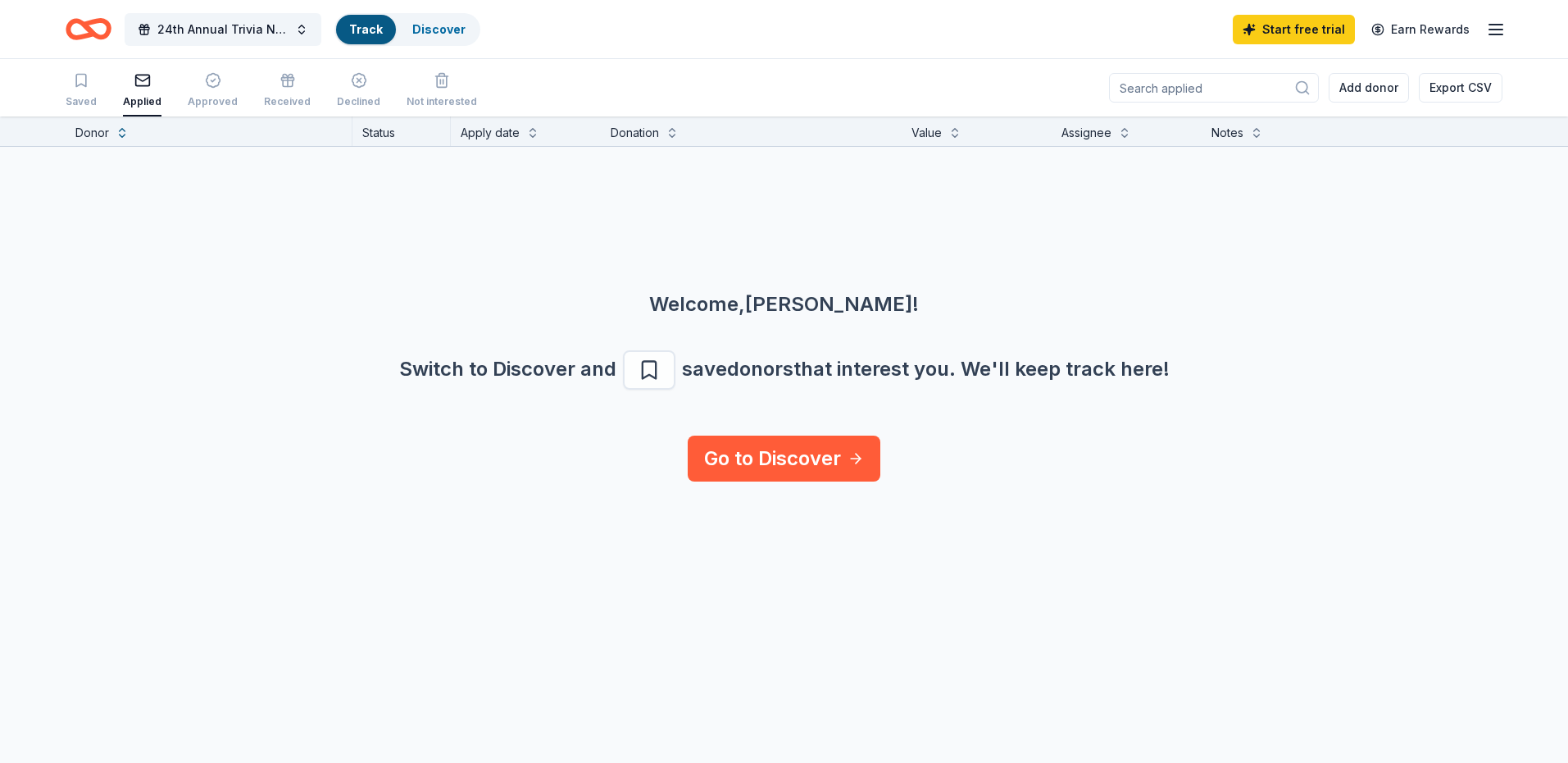
scroll to position [1, 0]
click at [150, 83] on div "button" at bounding box center [141, 80] width 38 height 17
click at [424, 35] on link "Discover" at bounding box center [438, 29] width 53 height 14
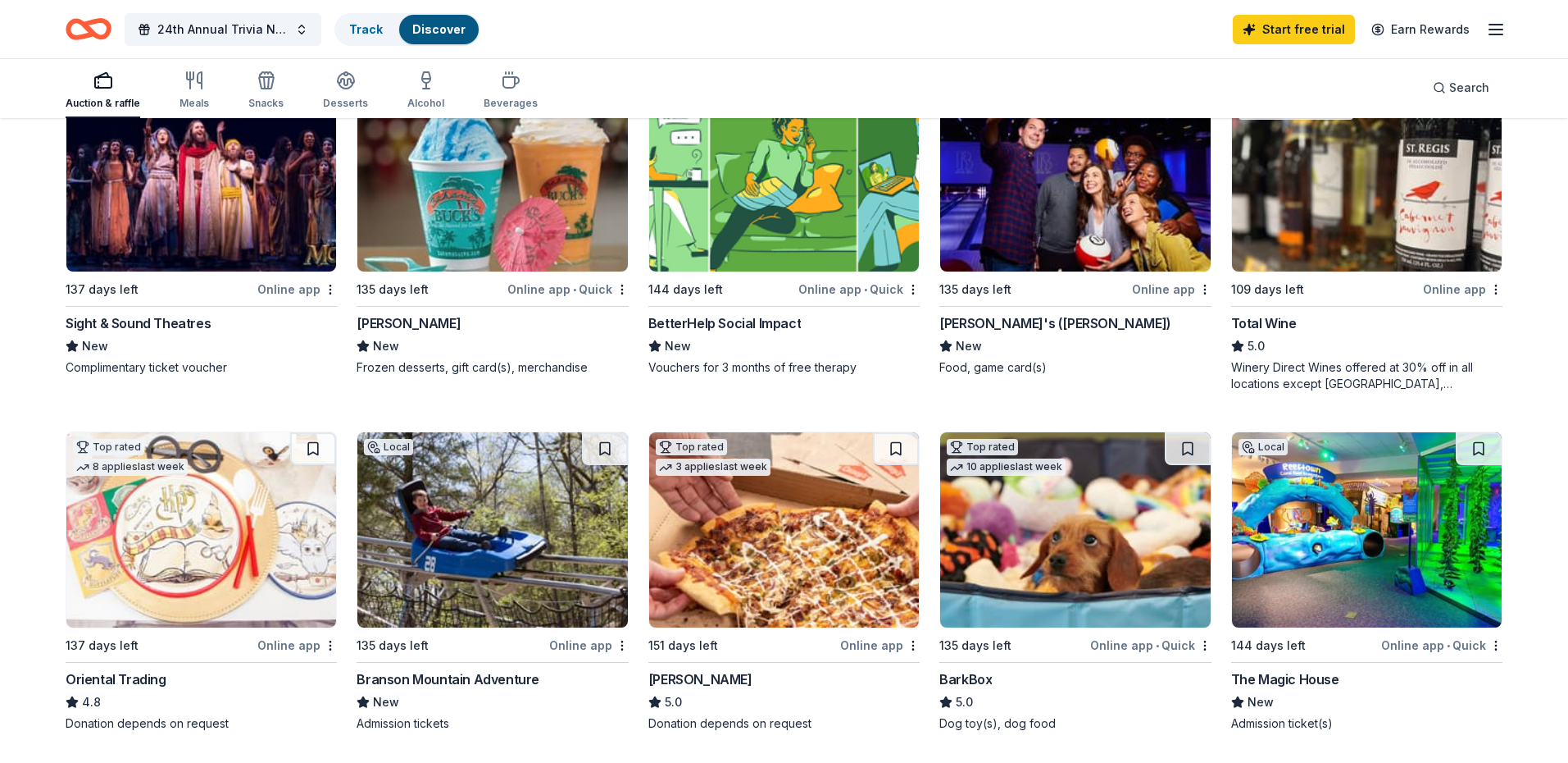
scroll to position [246, 0]
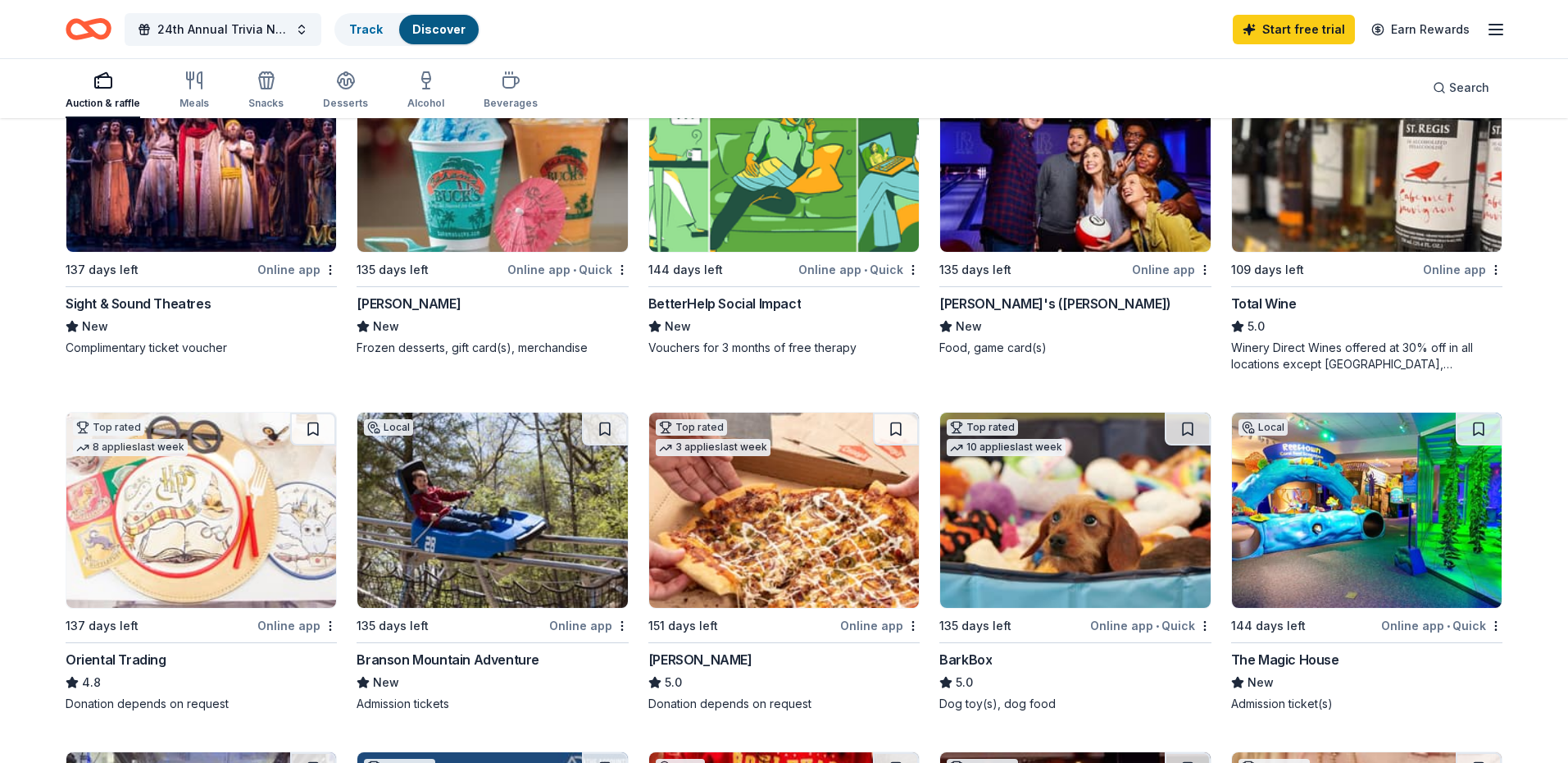
click at [456, 661] on div "Branson Mountain Adventure" at bounding box center [447, 659] width 183 height 20
click at [579, 623] on div "Online app" at bounding box center [590, 625] width 80 height 20
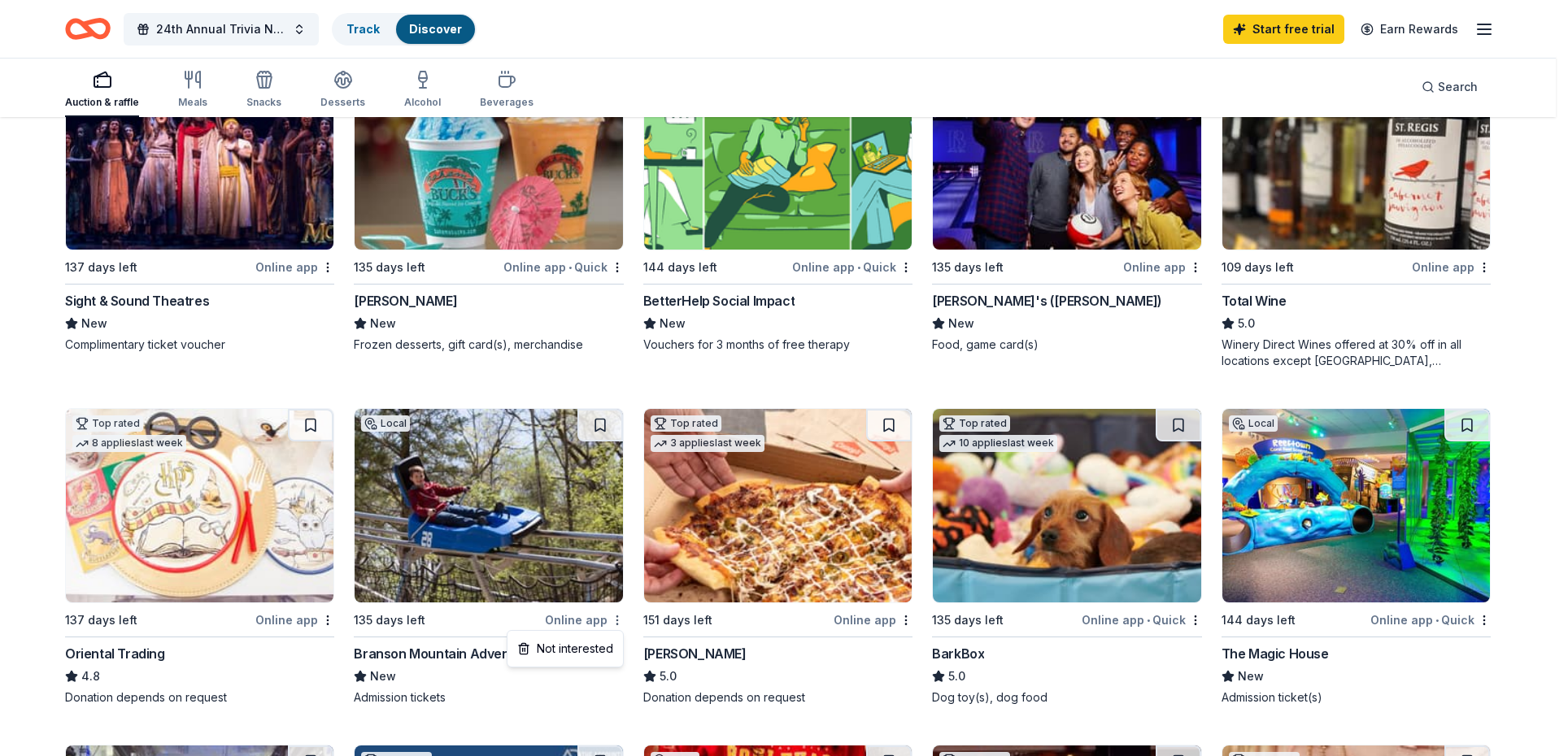
click at [621, 512] on html "24th Annual Trivia Night Track Discover Start free trial Earn Rewards Auction &…" at bounding box center [784, 135] width 1568 height 756
click at [574, 512] on html "24th Annual Trivia Night Track Discover Start free trial Earn Rewards Auction &…" at bounding box center [784, 135] width 1568 height 756
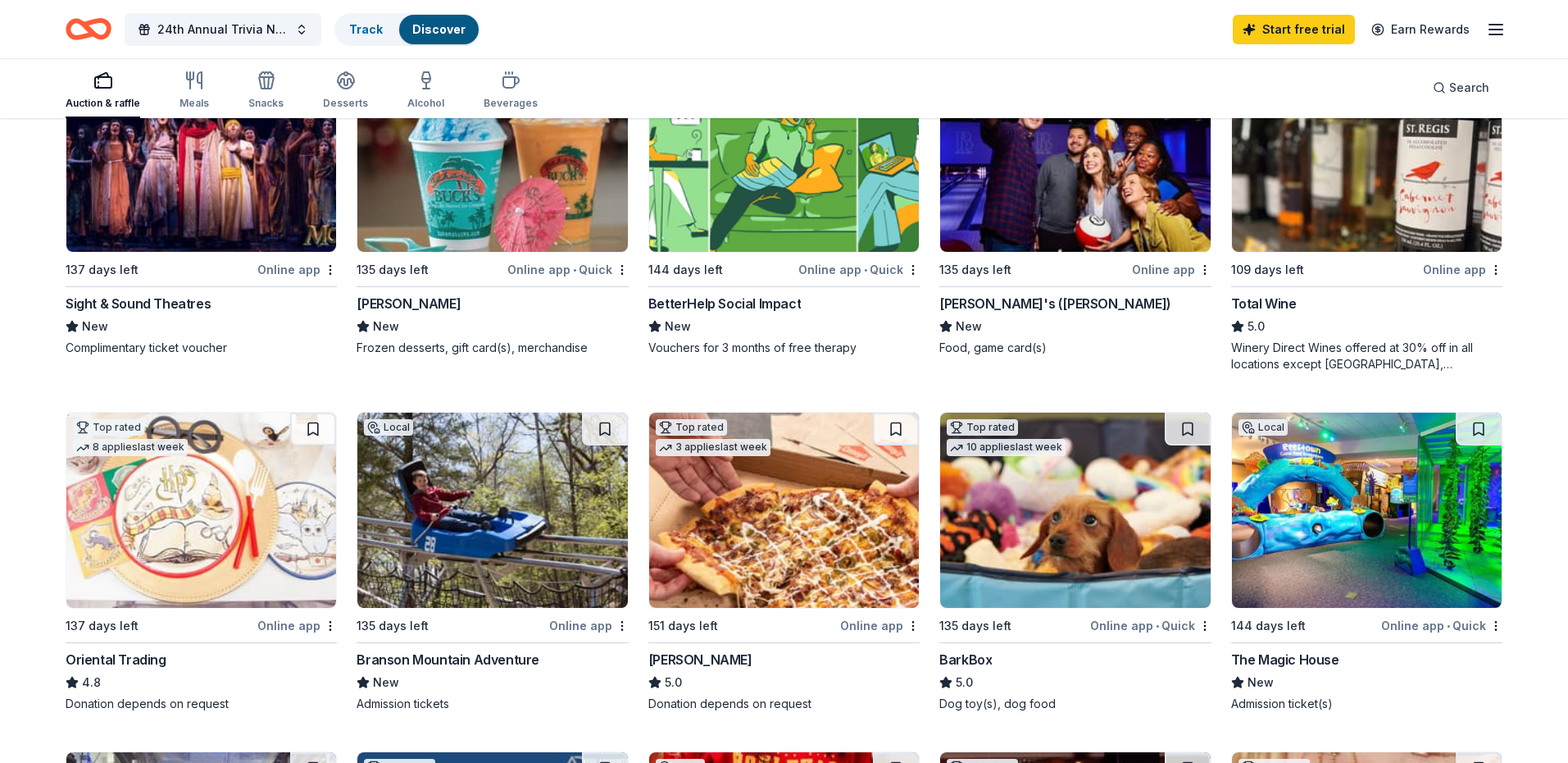
click at [427, 658] on div "Branson Mountain Adventure" at bounding box center [447, 659] width 183 height 20
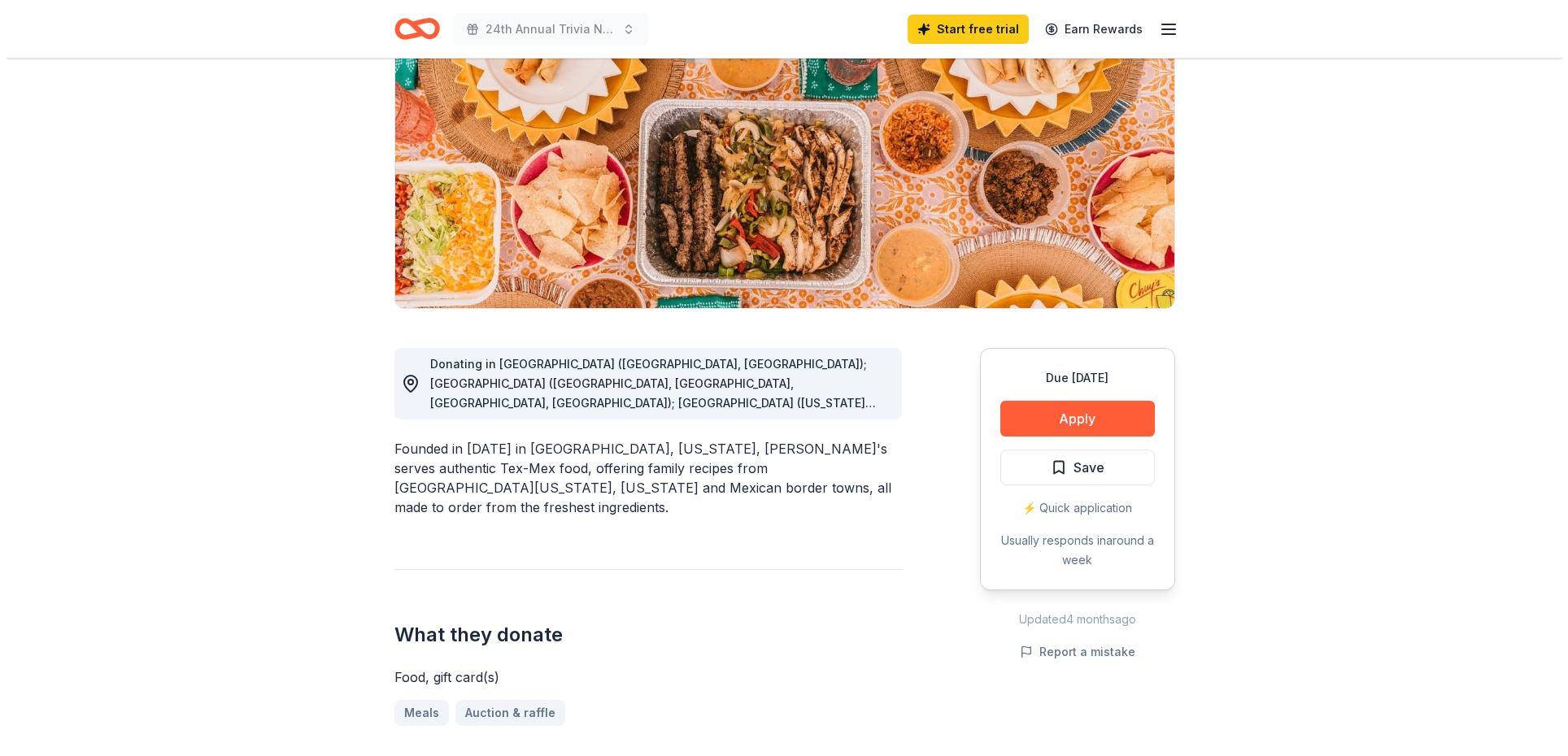
scroll to position [162, 0]
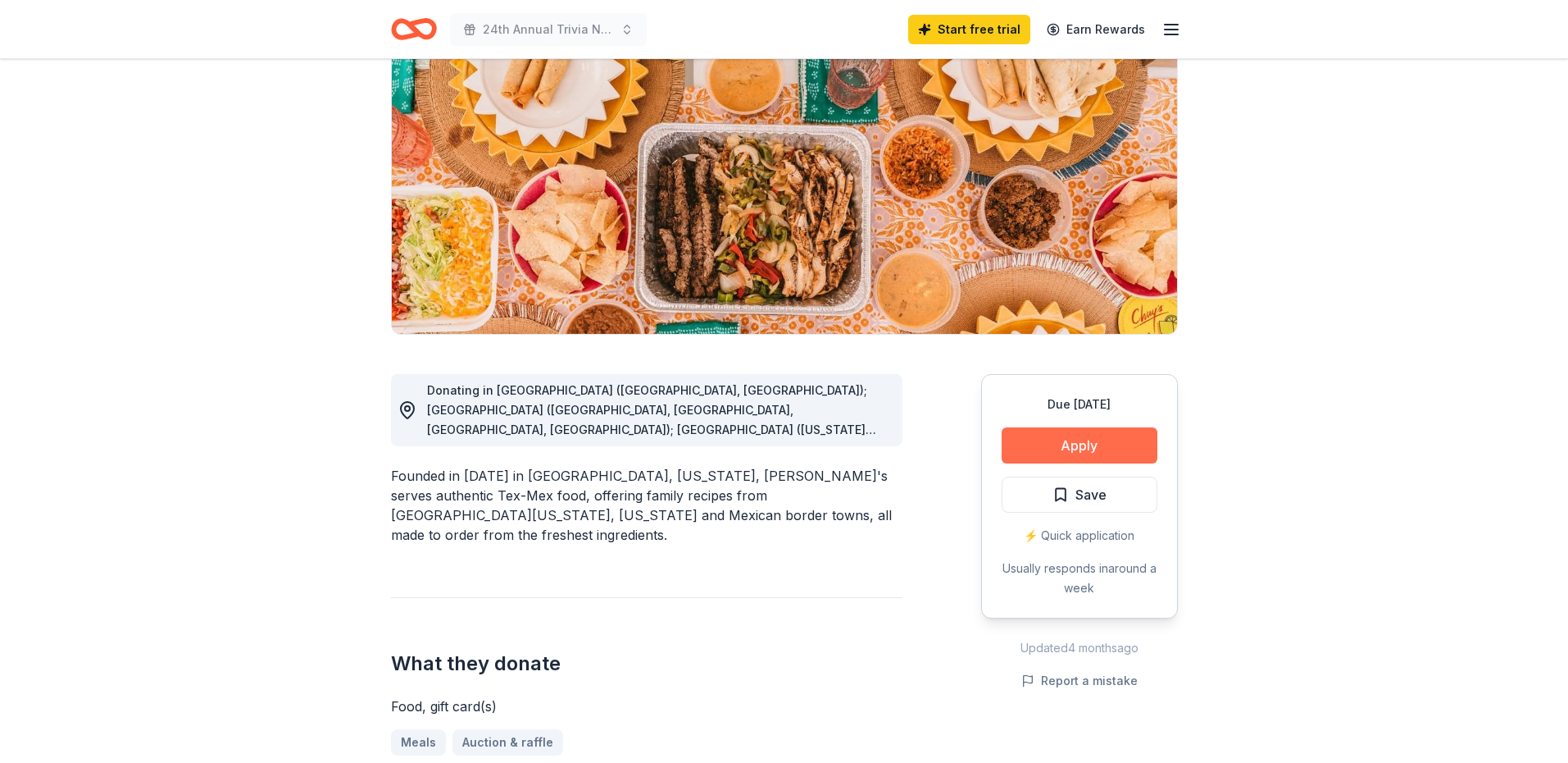
click at [1104, 448] on button "Apply" at bounding box center [1079, 445] width 155 height 36
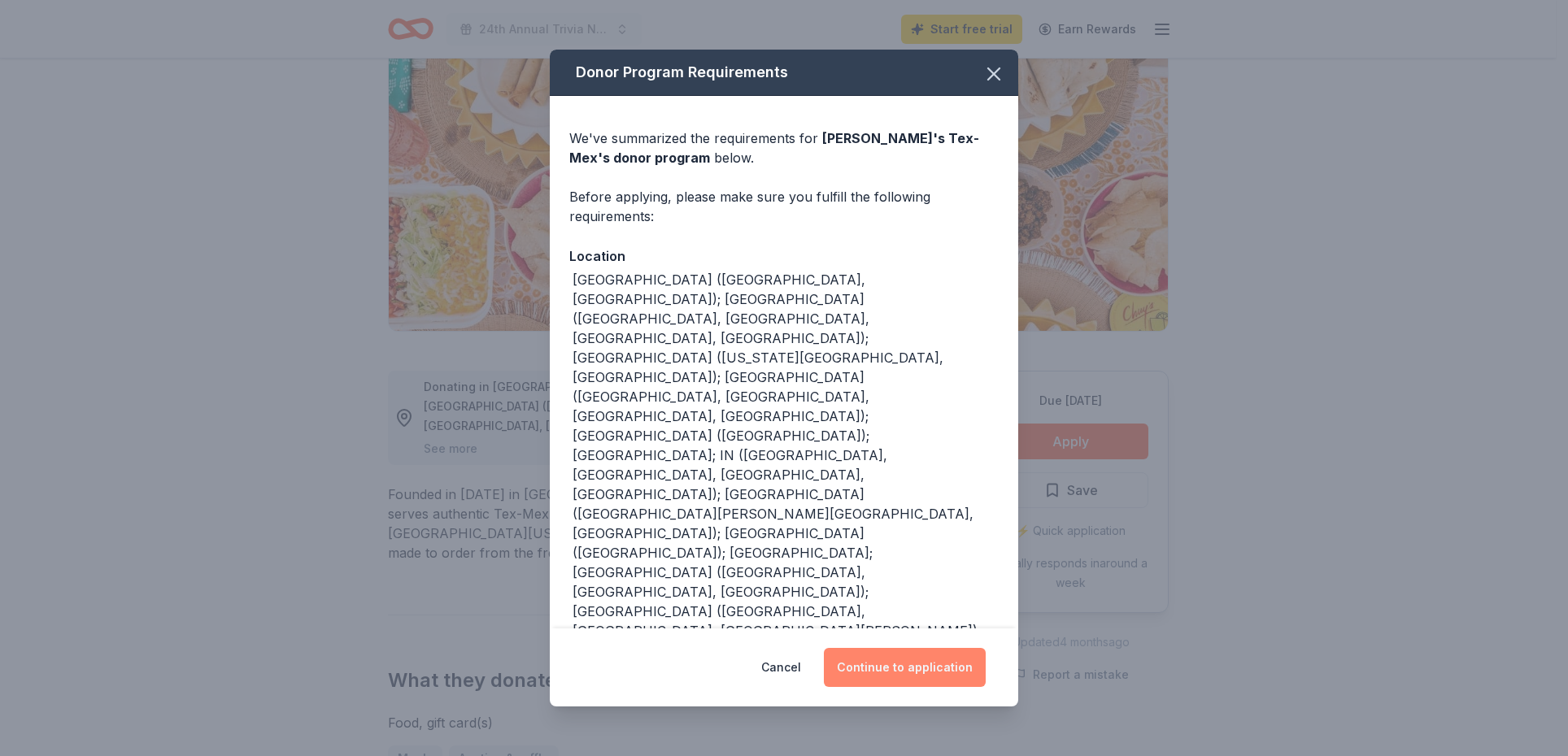
click at [898, 648] on button "Continue to application" at bounding box center [904, 667] width 161 height 39
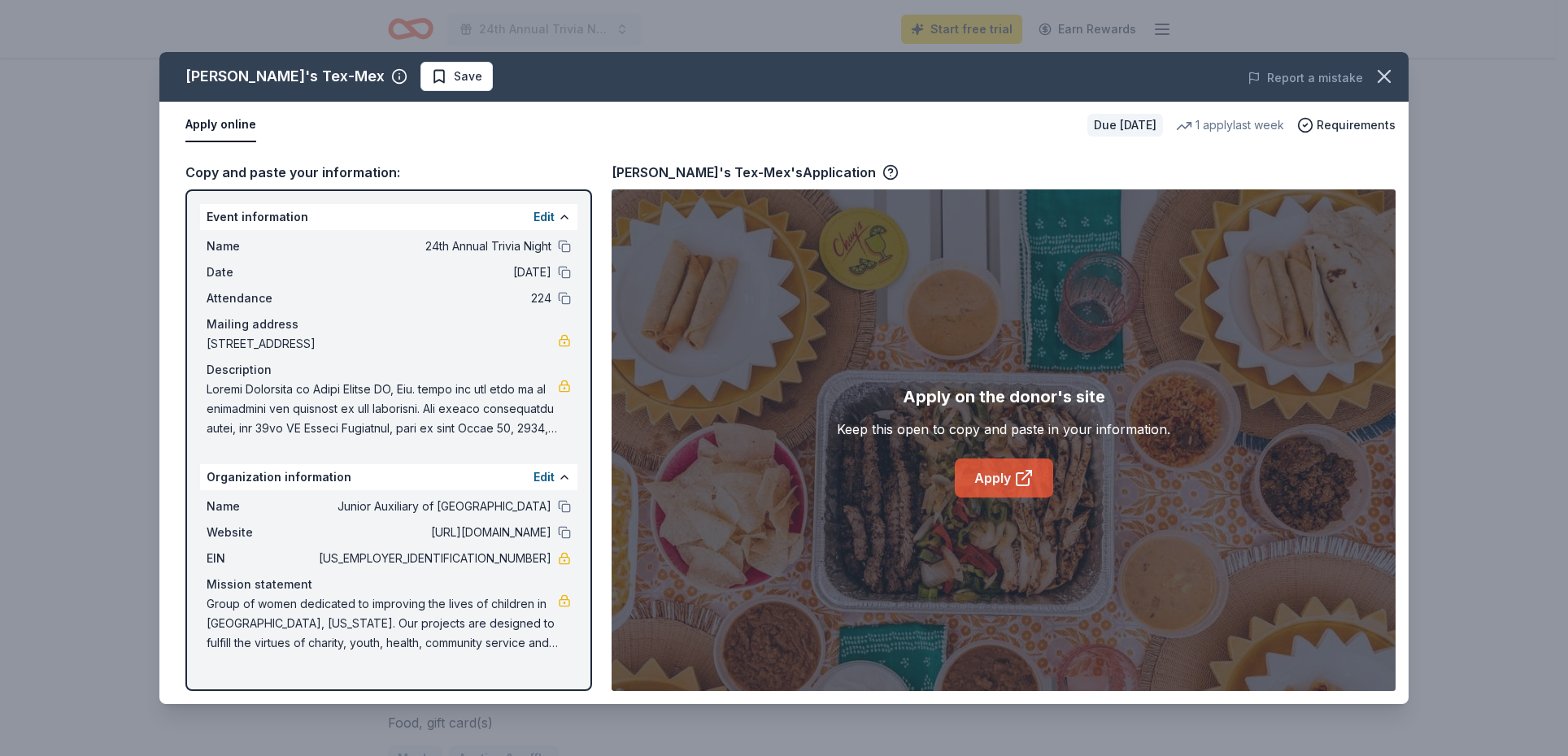
click at [991, 482] on link "Apply" at bounding box center [1004, 478] width 99 height 39
click at [956, 392] on div "Apply on the donor's site" at bounding box center [1003, 396] width 202 height 26
click at [1007, 477] on link "Apply" at bounding box center [1004, 478] width 99 height 39
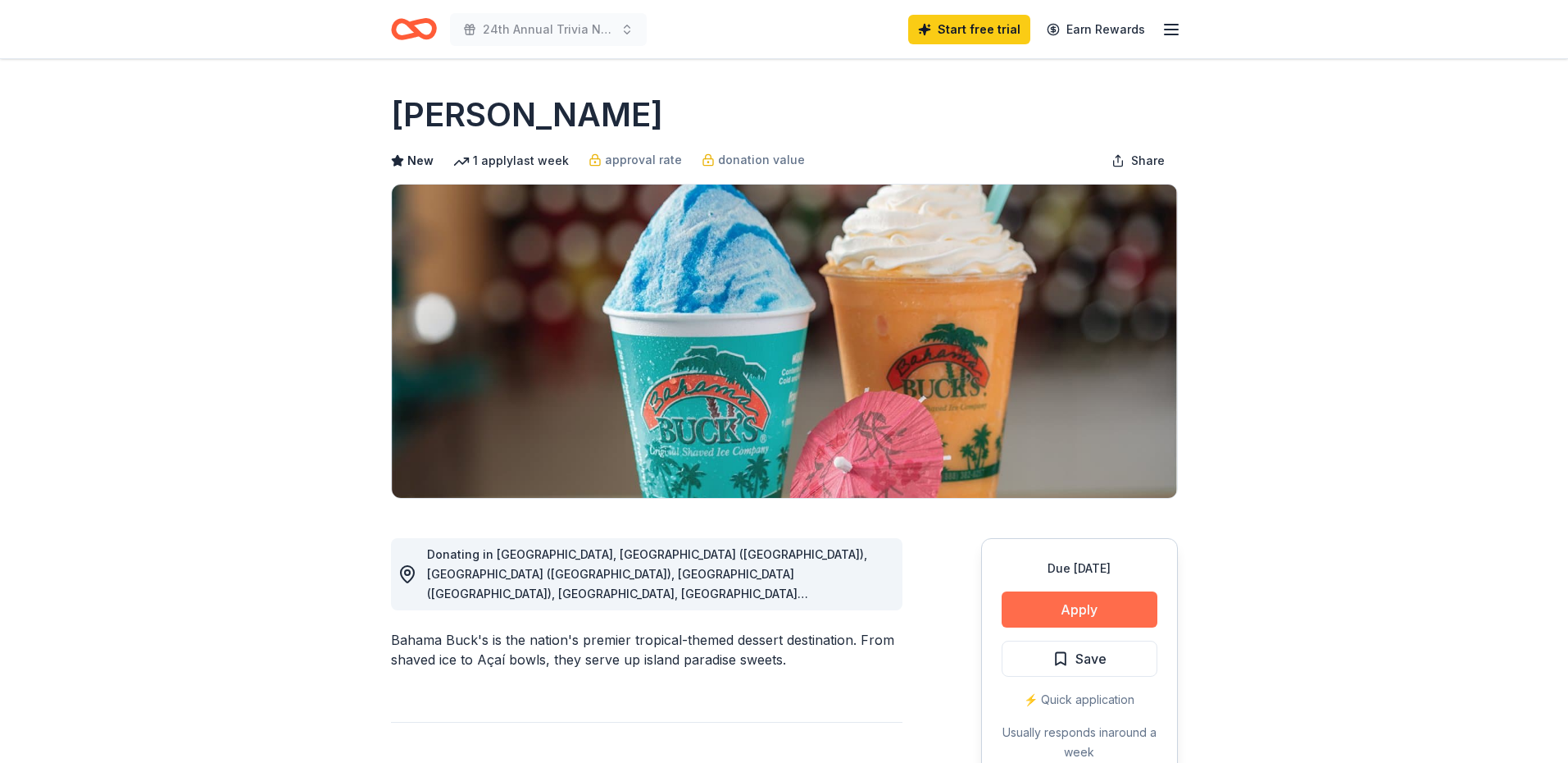
click at [1078, 603] on button "Apply" at bounding box center [1079, 609] width 155 height 36
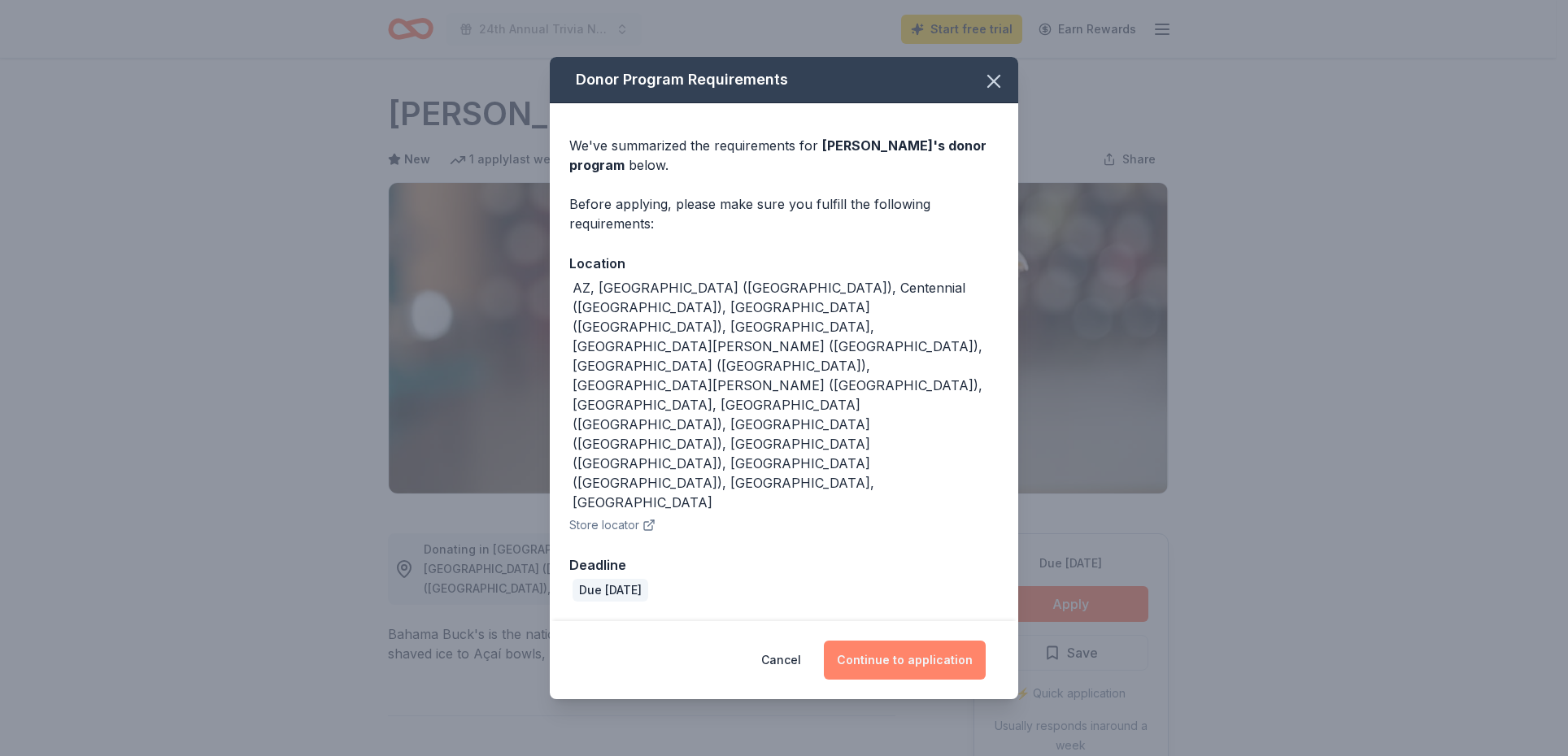
click at [917, 641] on button "Continue to application" at bounding box center [904, 660] width 161 height 39
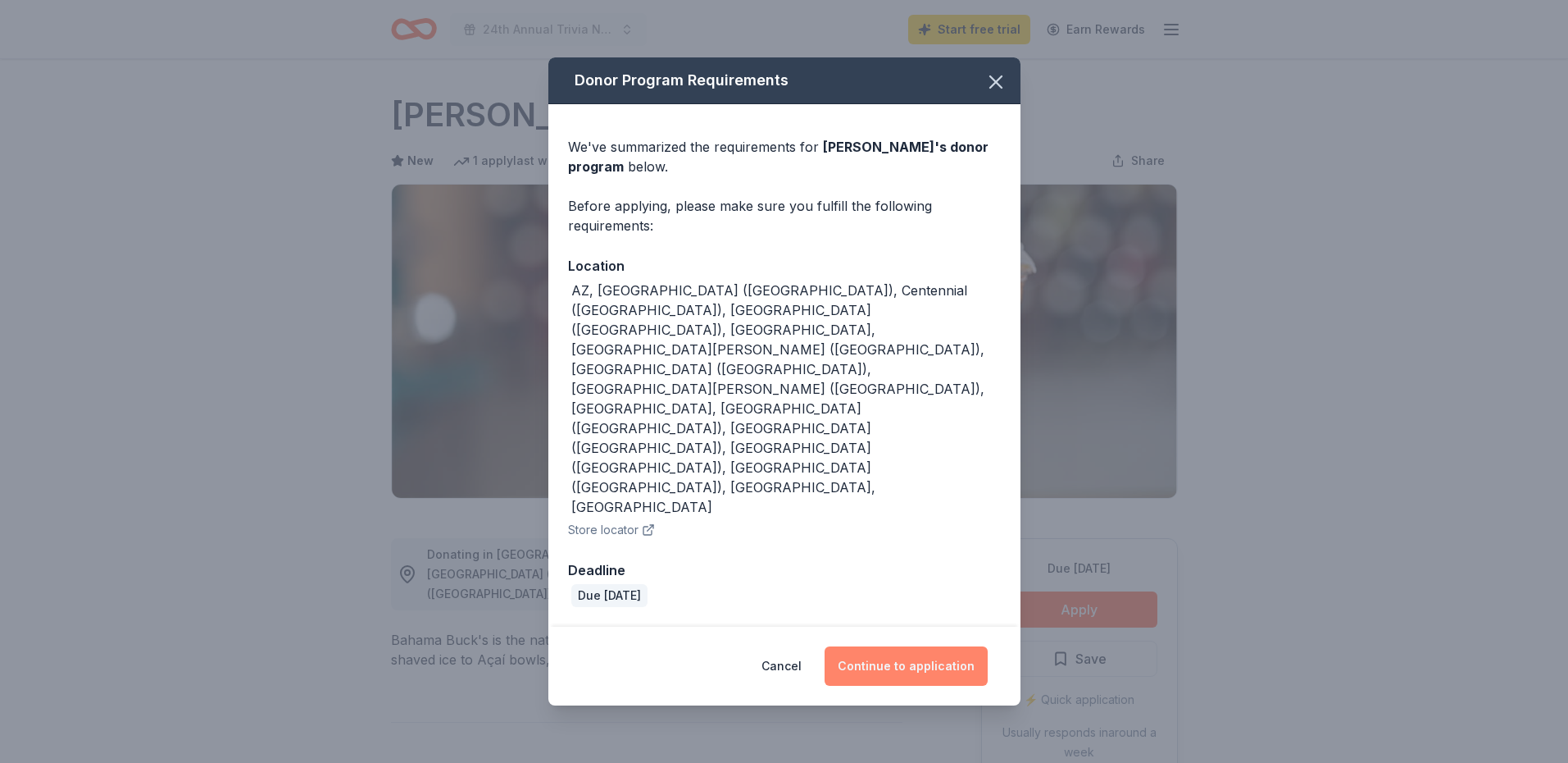
click at [924, 647] on button "Continue to application" at bounding box center [906, 666] width 163 height 39
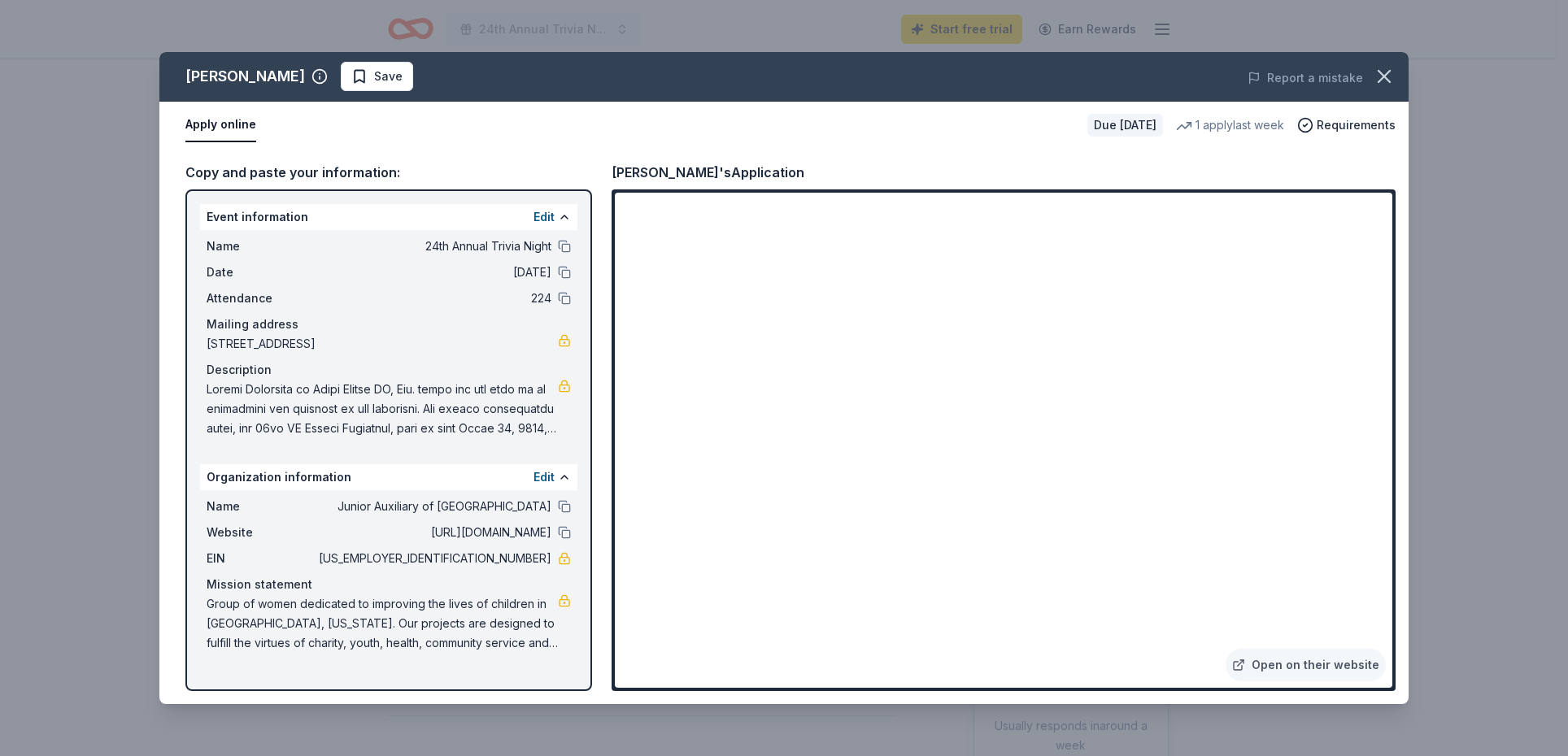
click at [241, 124] on button "Apply online" at bounding box center [220, 124] width 71 height 34
click at [1386, 77] on icon "button" at bounding box center [1384, 77] width 23 height 23
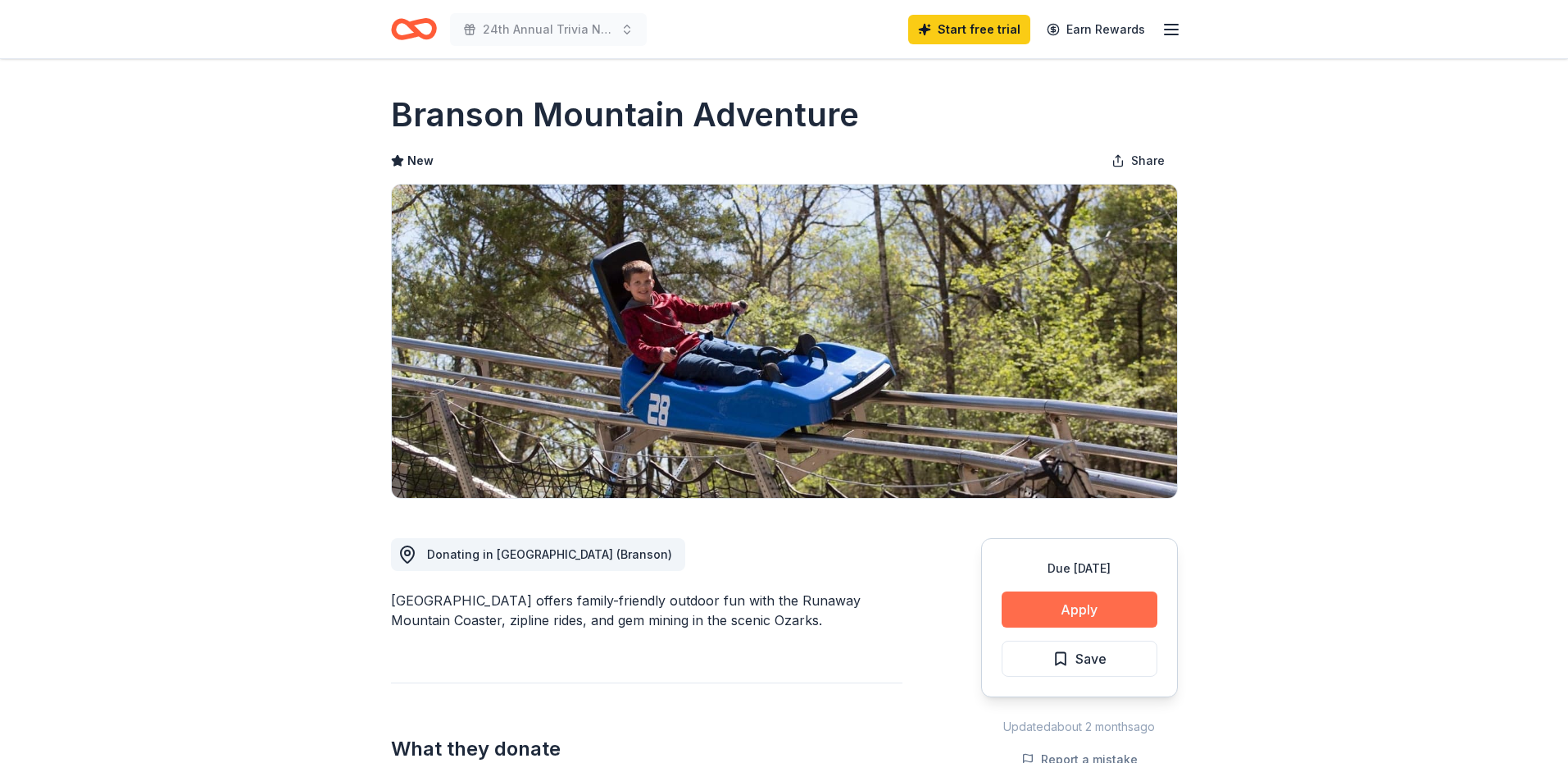
click at [1099, 604] on button "Apply" at bounding box center [1079, 609] width 155 height 36
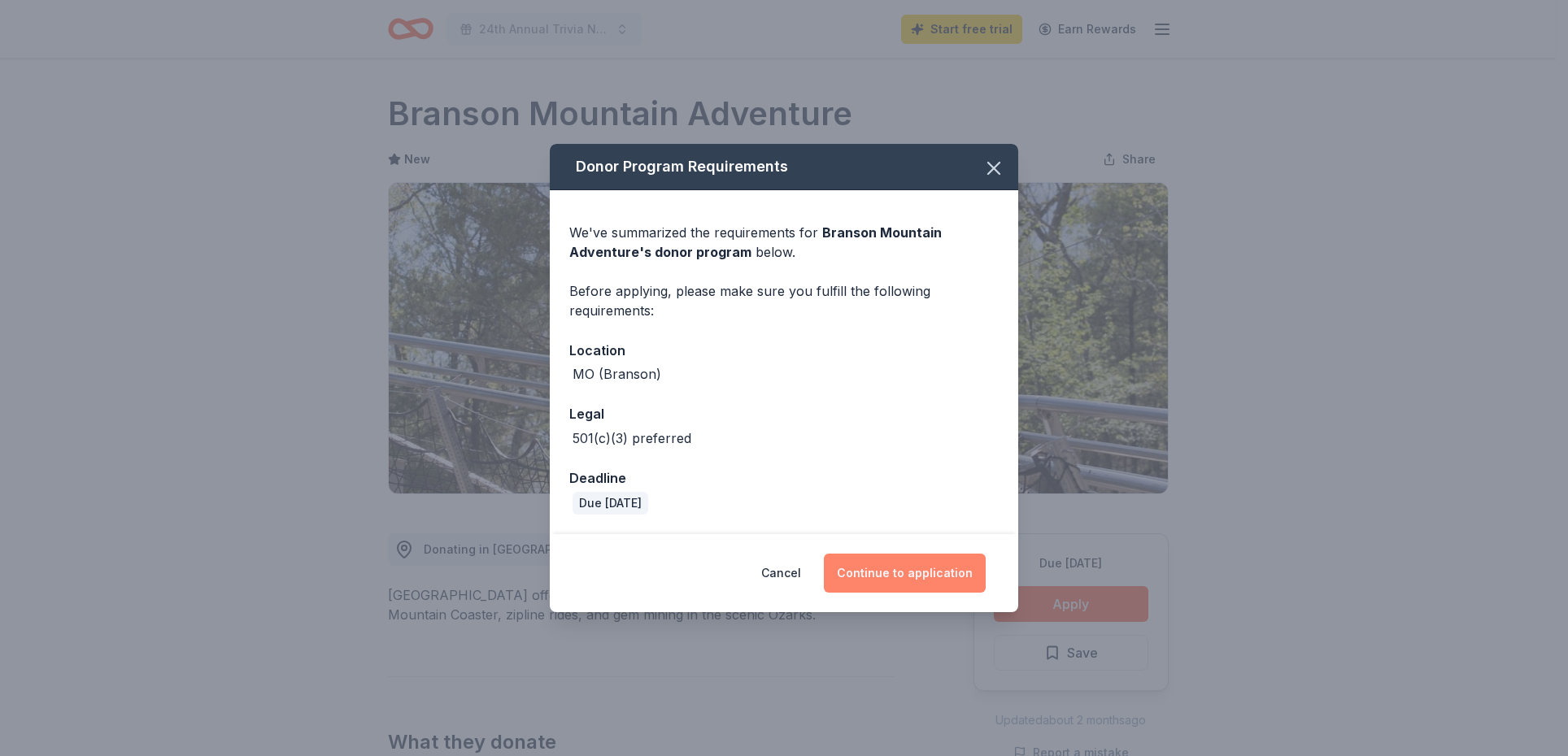
click at [892, 579] on button "Continue to application" at bounding box center [904, 573] width 161 height 39
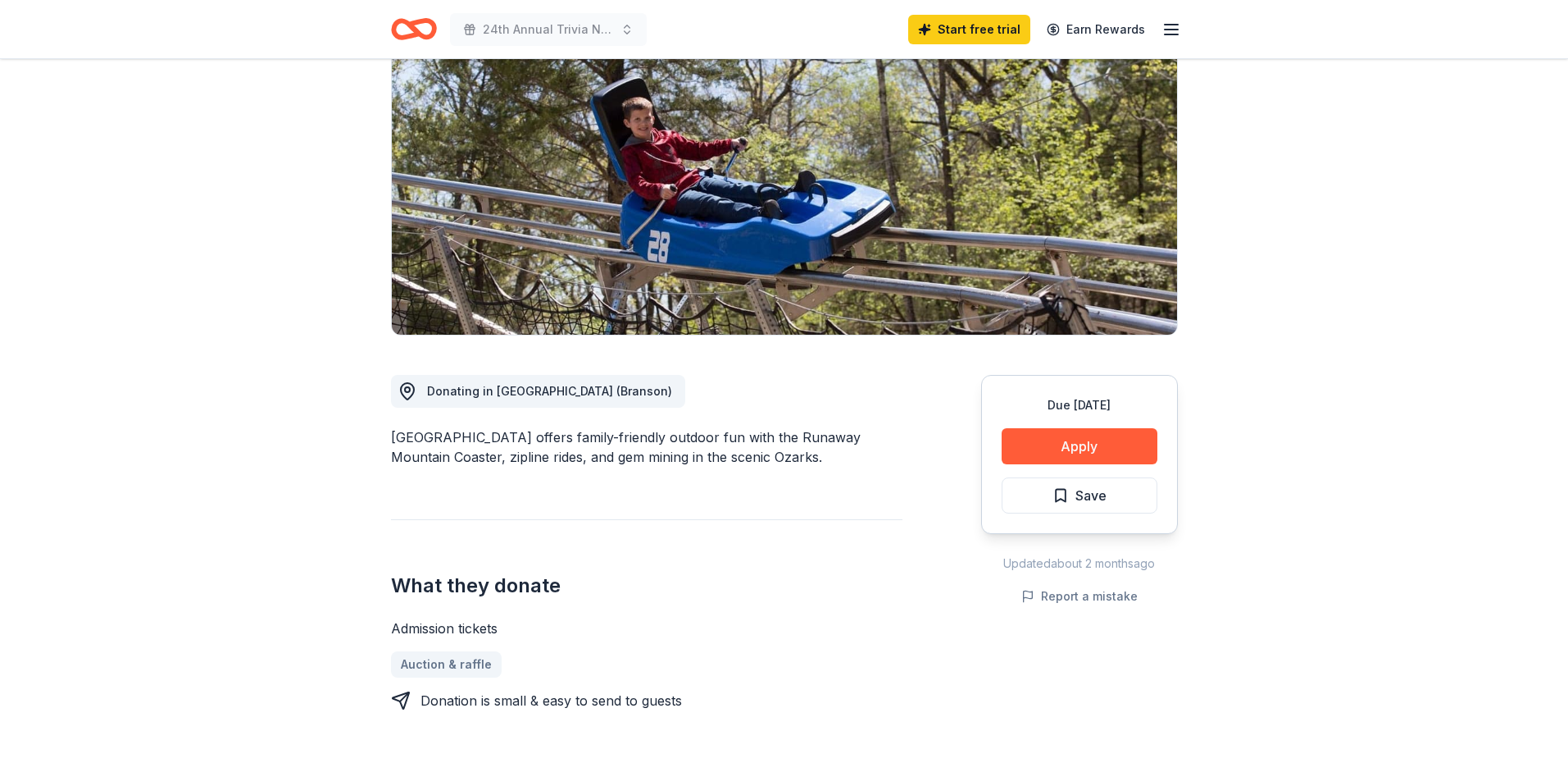
scroll to position [328, 0]
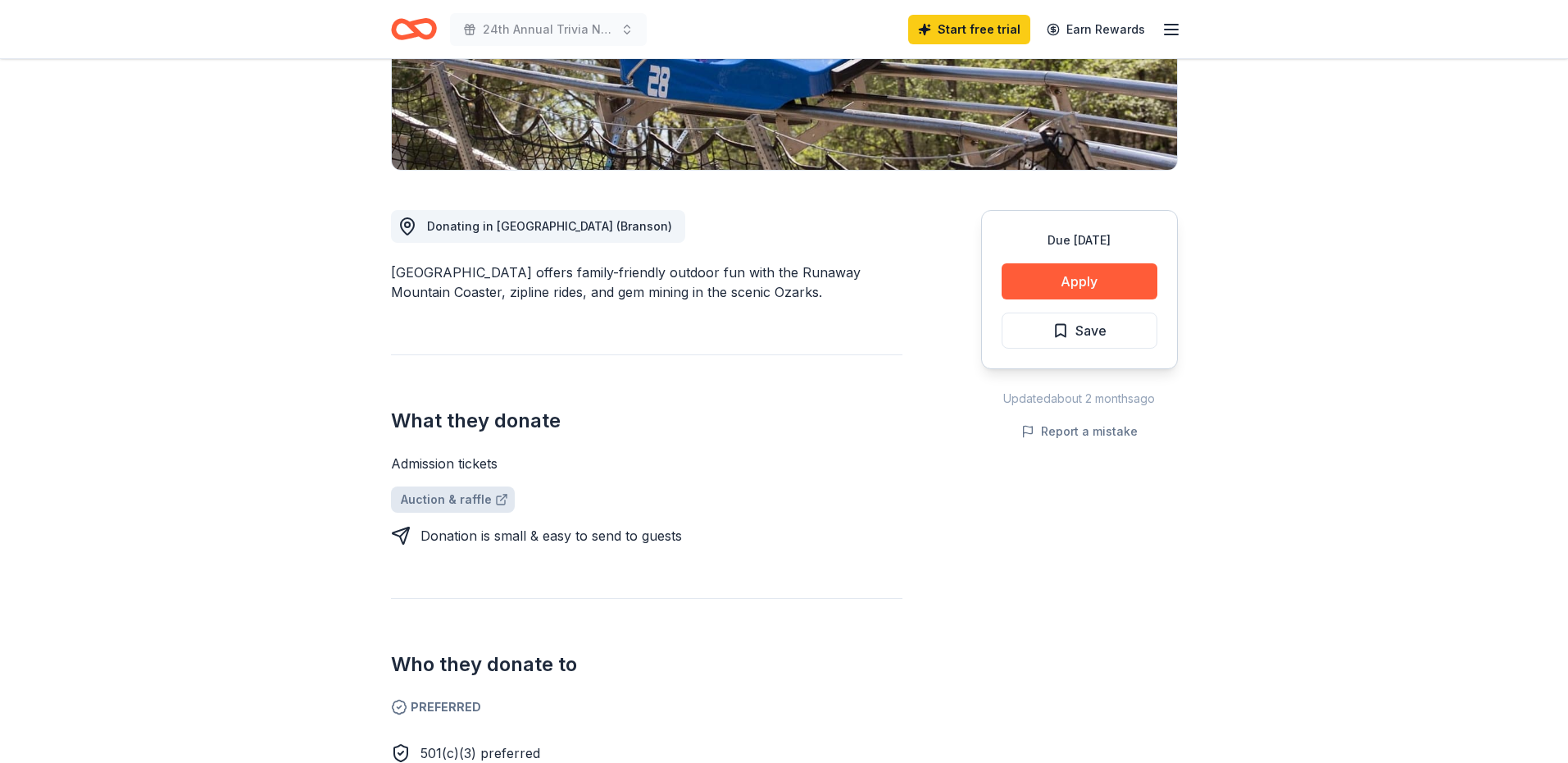
click at [441, 506] on link "Auction & raffle" at bounding box center [452, 500] width 124 height 26
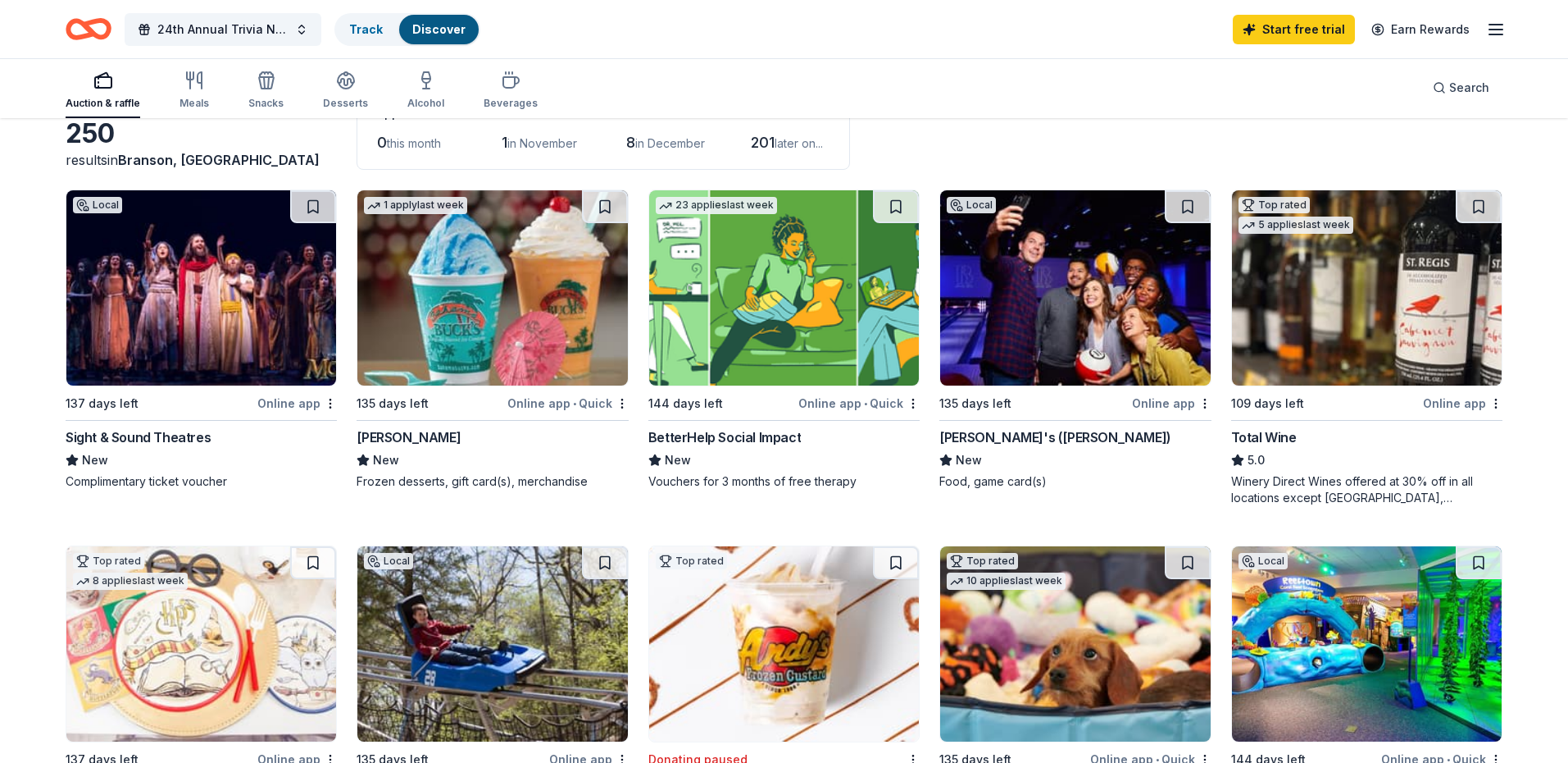
scroll to position [328, 0]
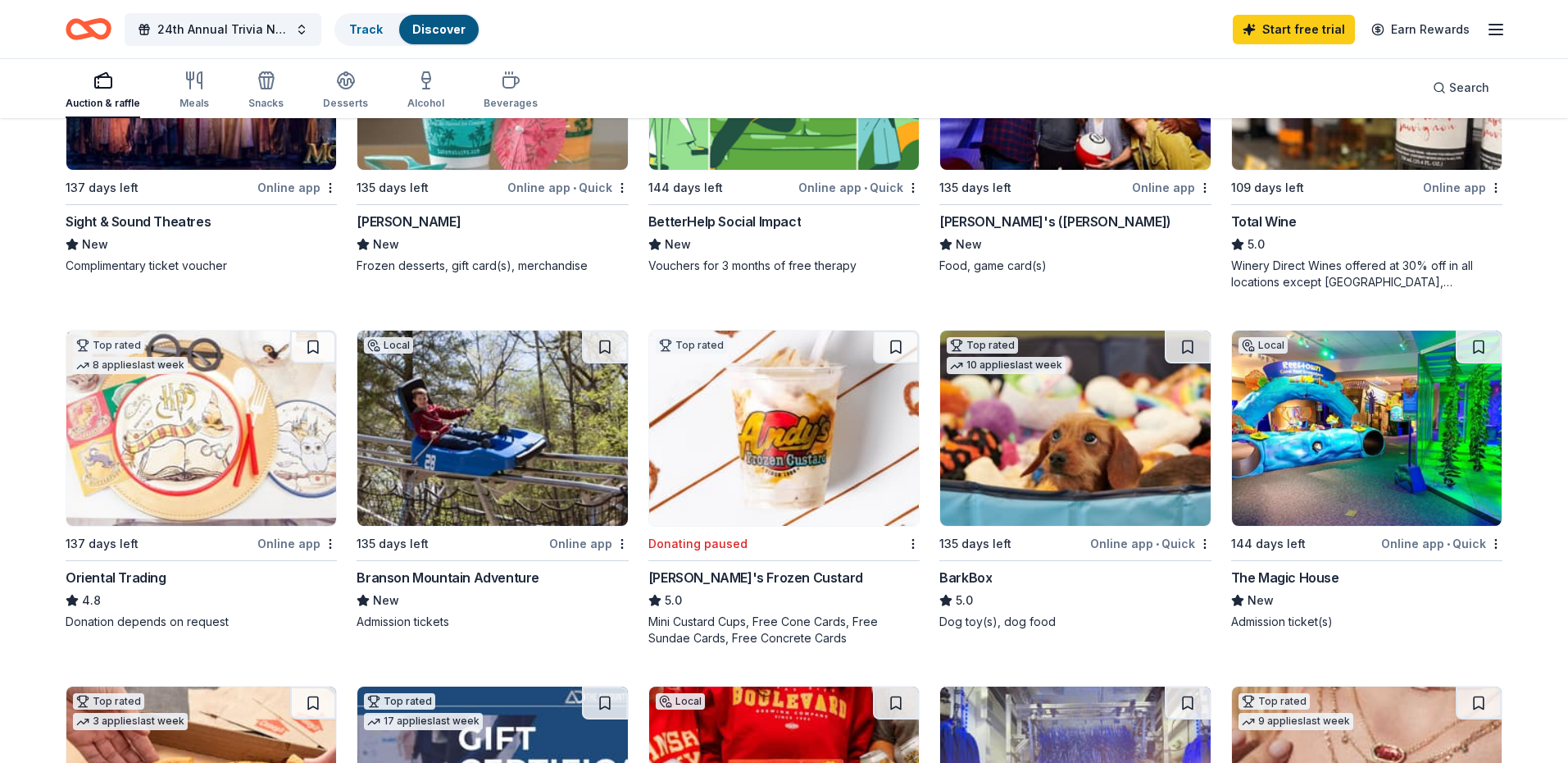
click at [571, 528] on div "Local 135 days left Online app Branson Mountain Adventure New Admission tickets" at bounding box center [492, 479] width 272 height 301
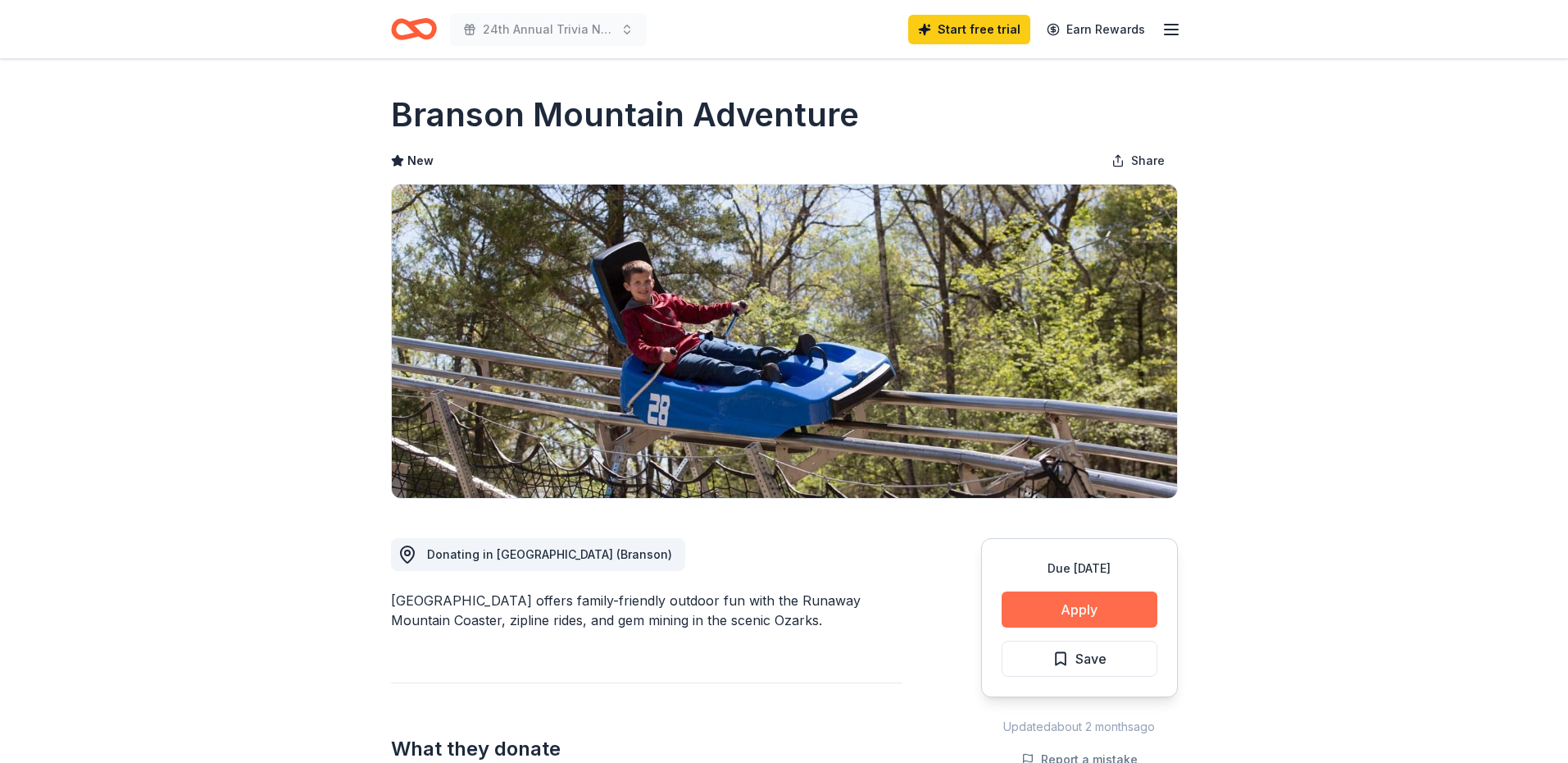
click at [1077, 610] on button "Apply" at bounding box center [1079, 609] width 155 height 36
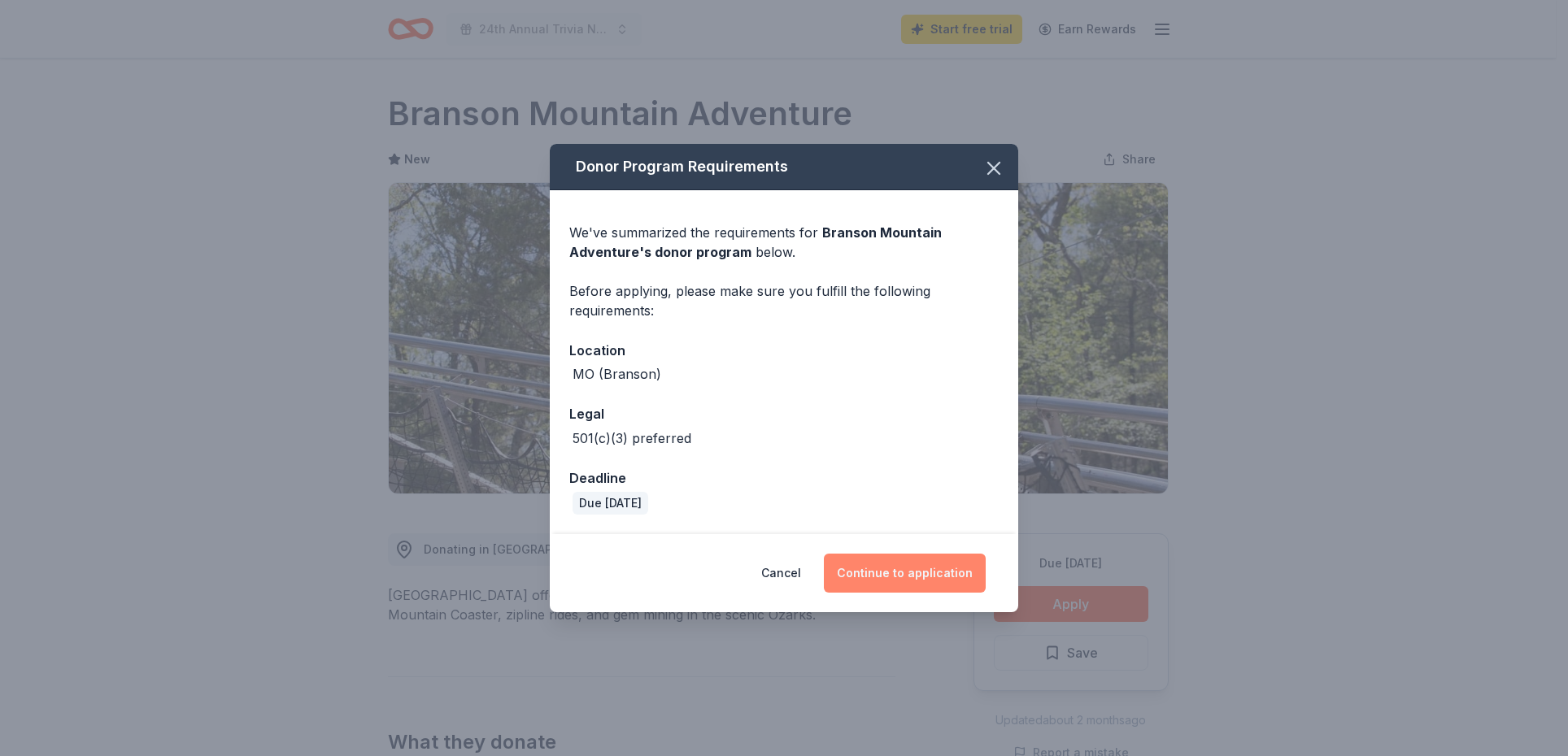
click at [890, 568] on button "Continue to application" at bounding box center [904, 573] width 161 height 39
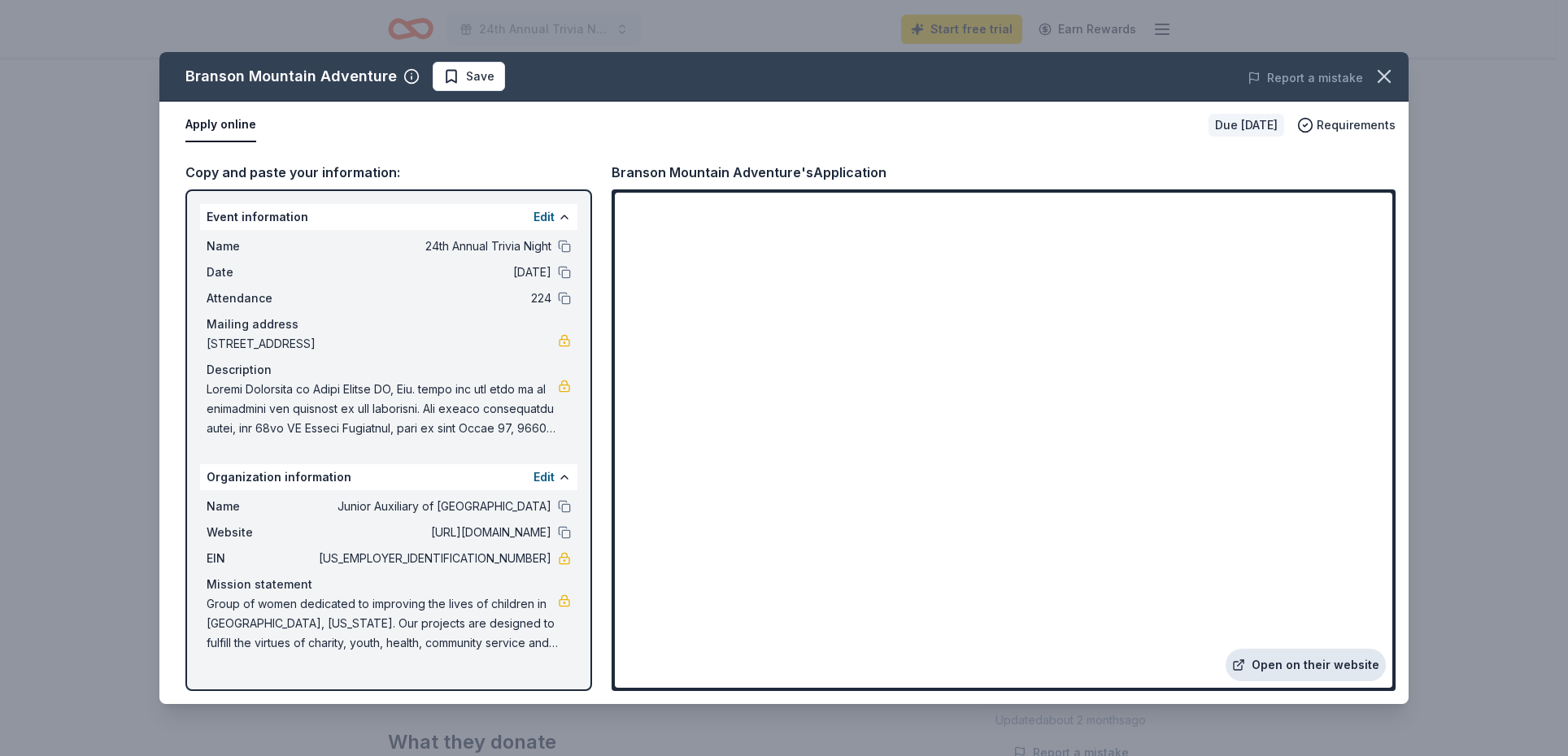
click at [1339, 665] on link "Open on their website" at bounding box center [1305, 664] width 160 height 32
